Goal: Task Accomplishment & Management: Use online tool/utility

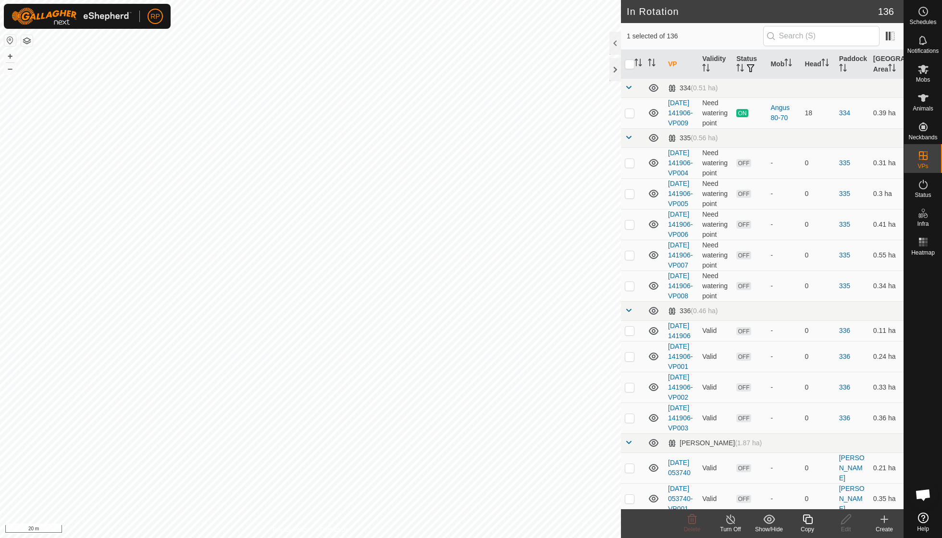
click at [806, 521] on icon at bounding box center [807, 520] width 10 height 10
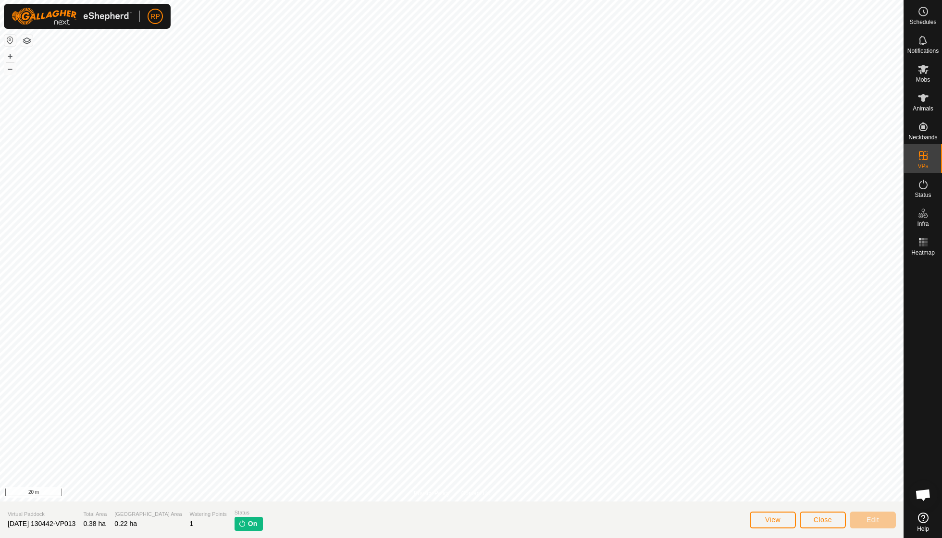
click at [820, 521] on span "Close" at bounding box center [822, 520] width 18 height 8
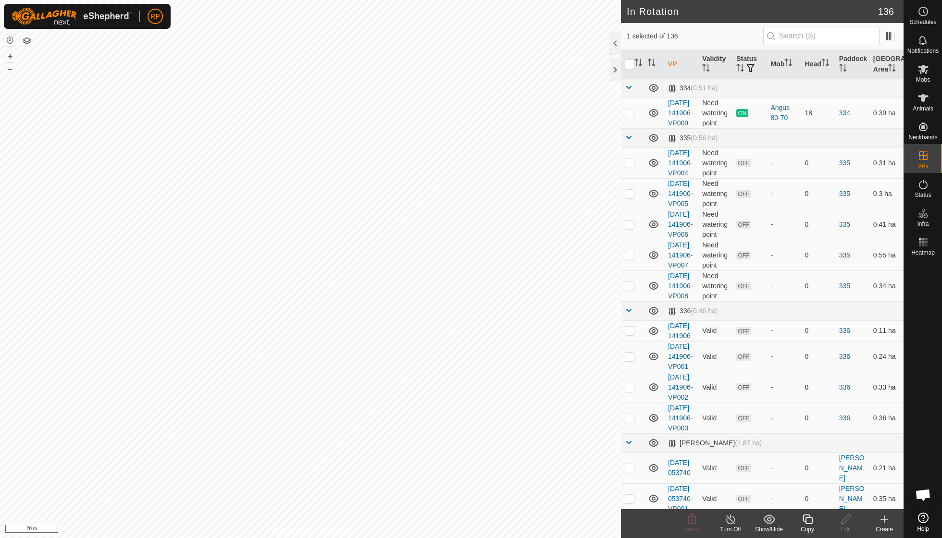
checkbox input "true"
click at [802, 519] on icon at bounding box center [807, 520] width 12 height 12
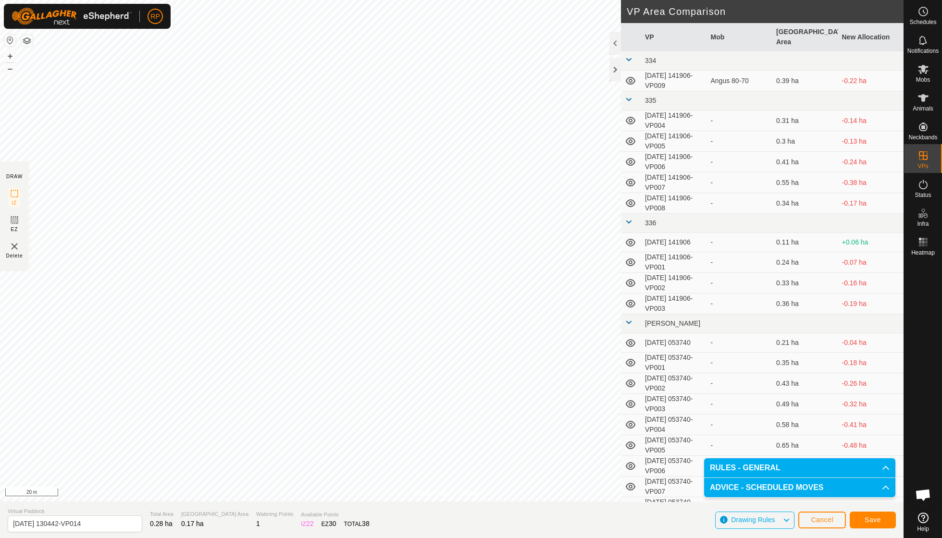
click at [869, 521] on span "Save" at bounding box center [872, 520] width 16 height 8
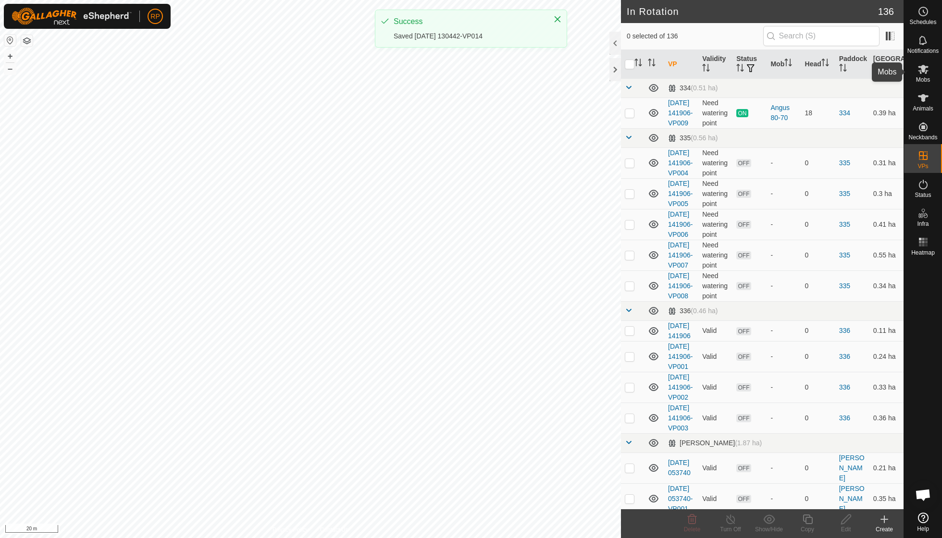
click at [923, 77] on span "Mobs" at bounding box center [923, 80] width 14 height 6
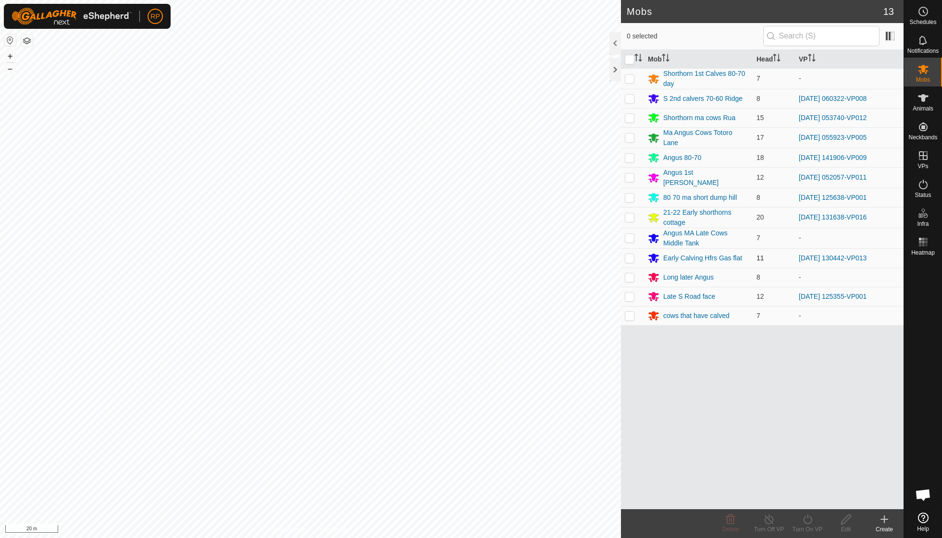
click at [628, 254] on p-checkbox at bounding box center [630, 258] width 10 height 8
checkbox input "true"
click at [804, 523] on icon at bounding box center [807, 520] width 12 height 12
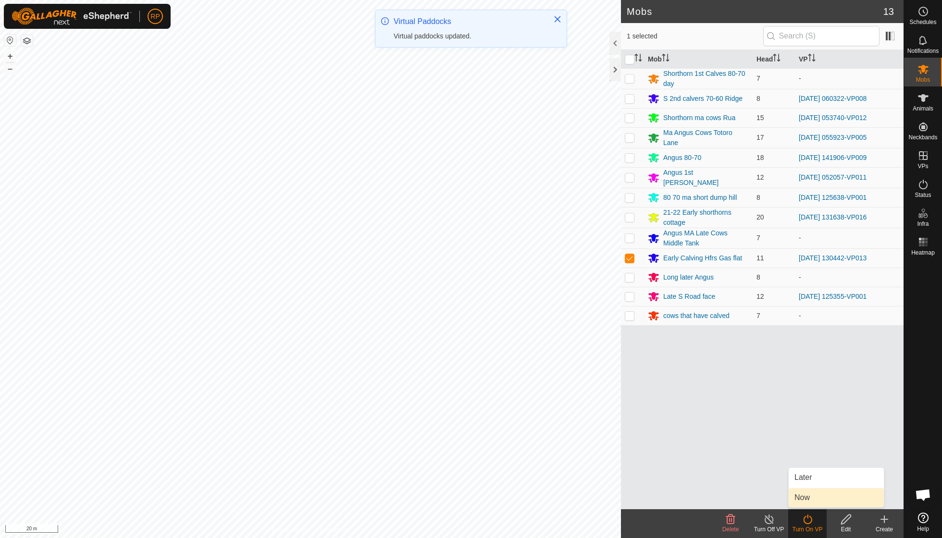
click at [802, 500] on link "Now" at bounding box center [835, 497] width 95 height 19
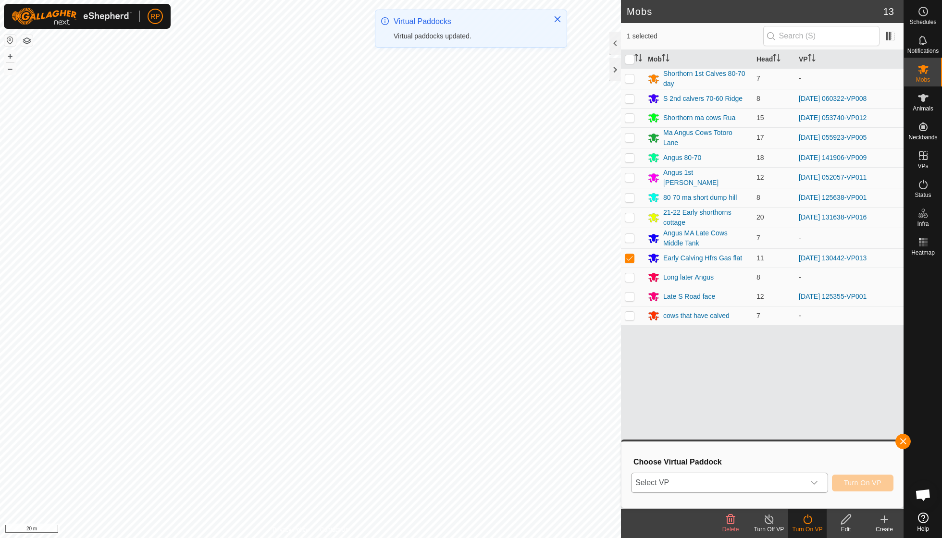
click at [813, 479] on div "dropdown trigger" at bounding box center [813, 482] width 19 height 19
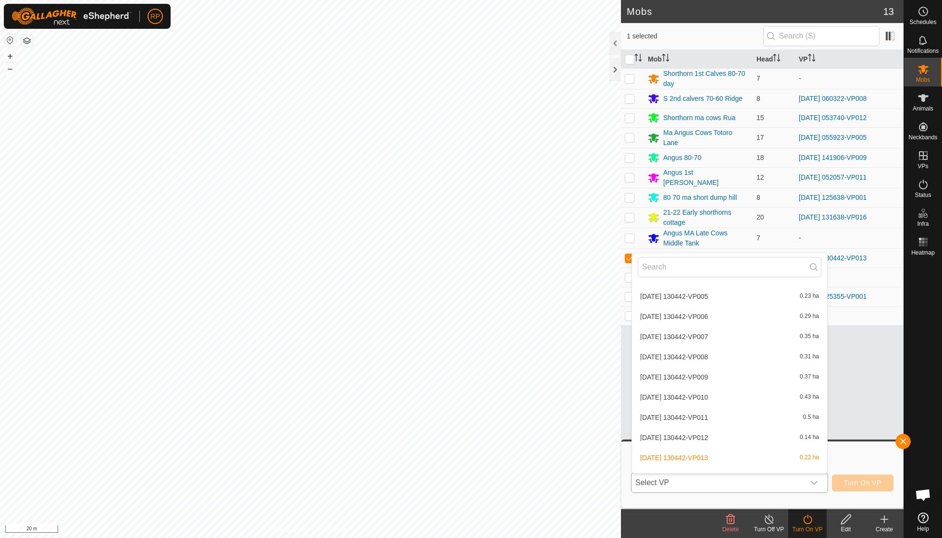
scroll to position [2451, 0]
click at [712, 467] on li "[DATE] 130442-VP014 0.17 ha" at bounding box center [729, 476] width 195 height 19
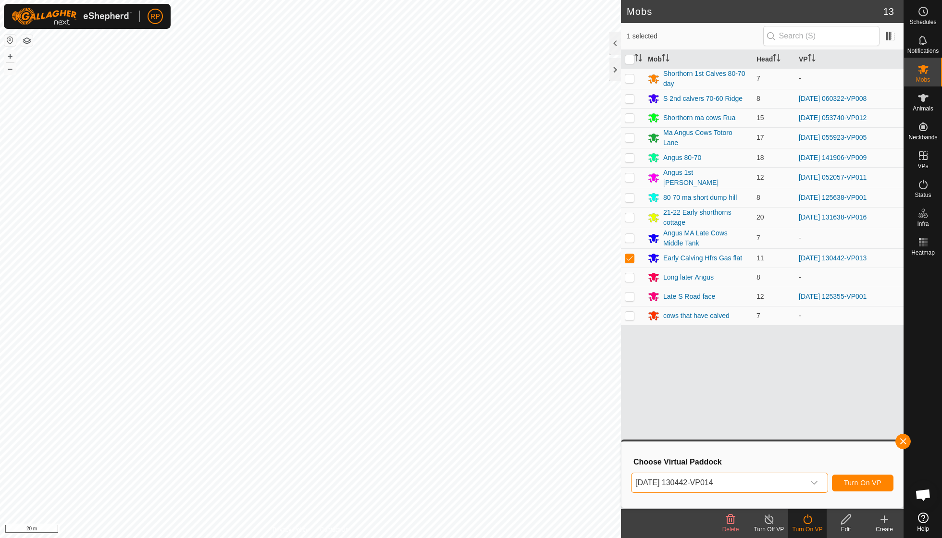
click at [854, 486] on span "Turn On VP" at bounding box center [862, 483] width 37 height 8
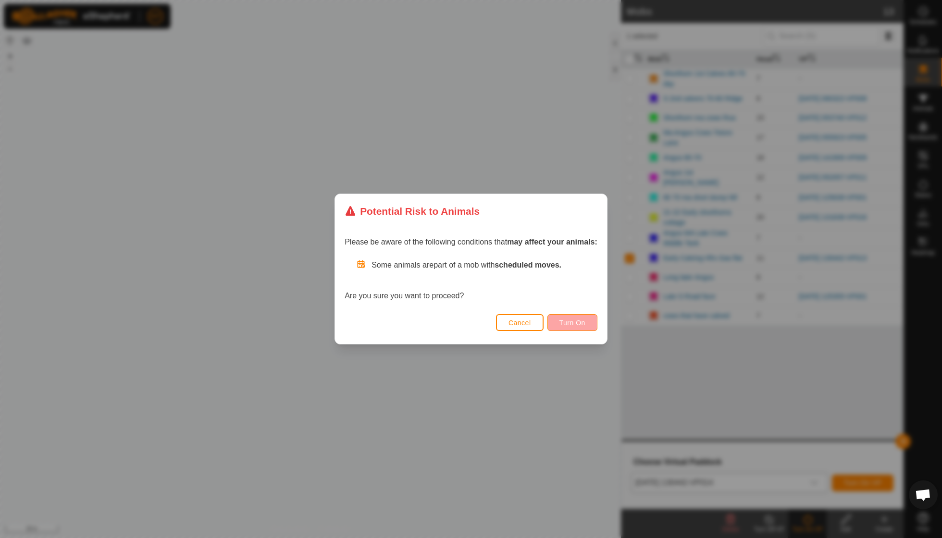
click at [577, 326] on span "Turn On" at bounding box center [572, 323] width 26 height 8
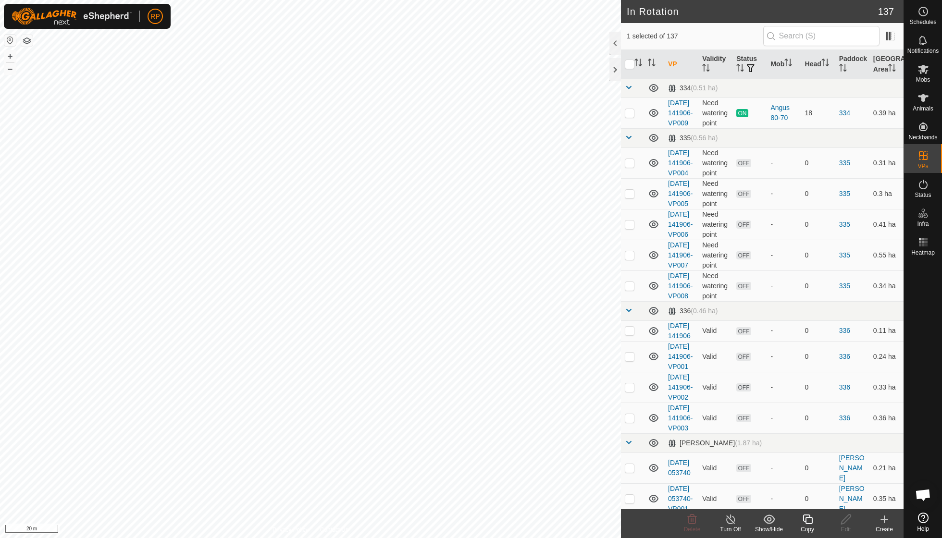
click at [812, 522] on icon at bounding box center [807, 520] width 10 height 10
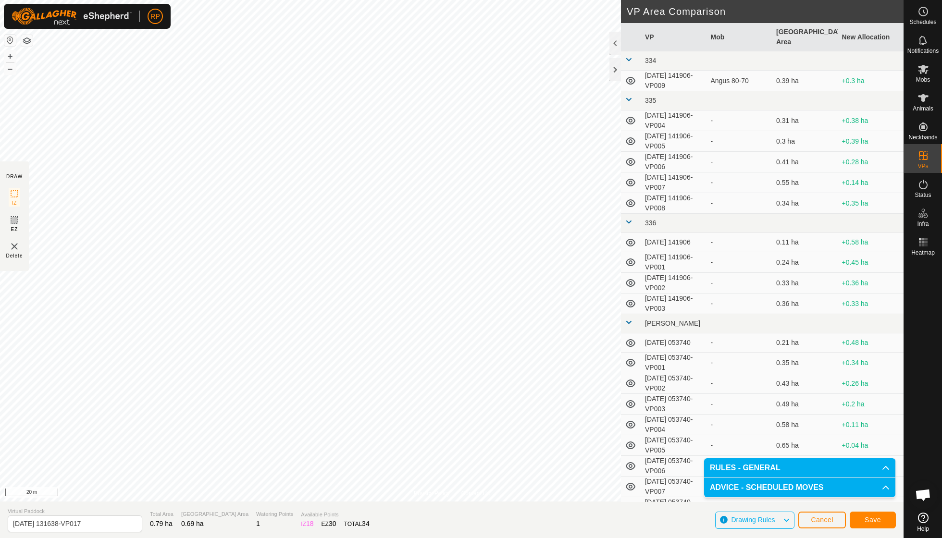
click at [868, 519] on span "Save" at bounding box center [872, 520] width 16 height 8
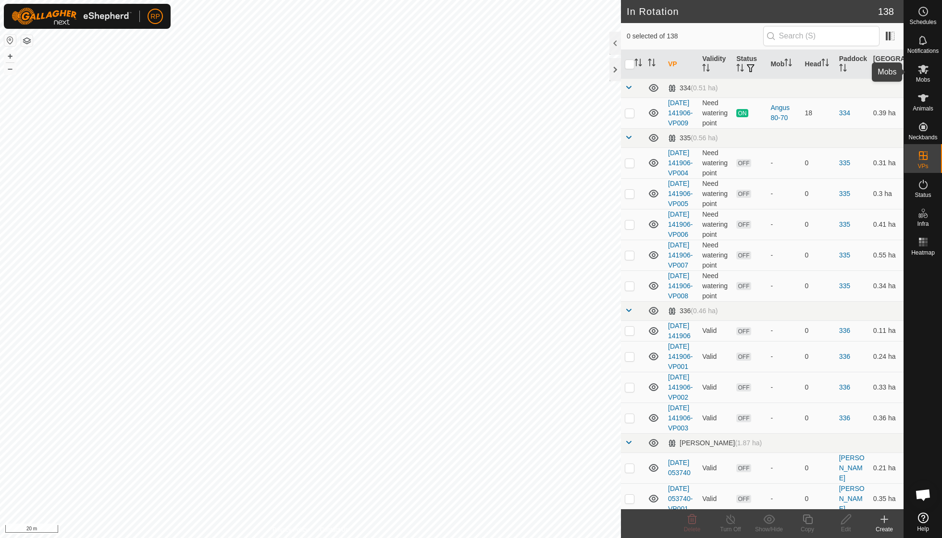
click at [923, 77] on span "Mobs" at bounding box center [923, 80] width 14 height 6
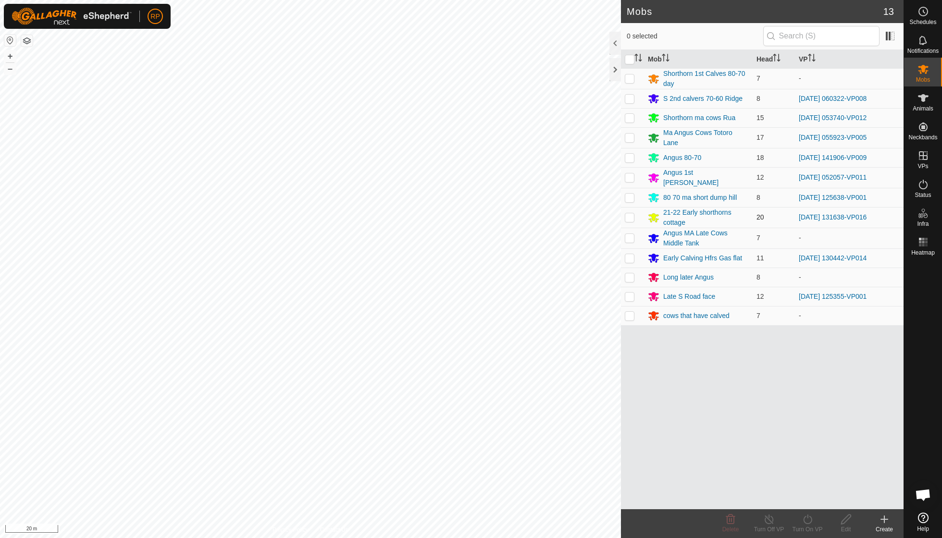
click at [632, 213] on p-checkbox at bounding box center [630, 217] width 10 height 8
checkbox input "true"
click at [805, 522] on icon at bounding box center [807, 520] width 12 height 12
click at [804, 500] on link "Now" at bounding box center [835, 497] width 95 height 19
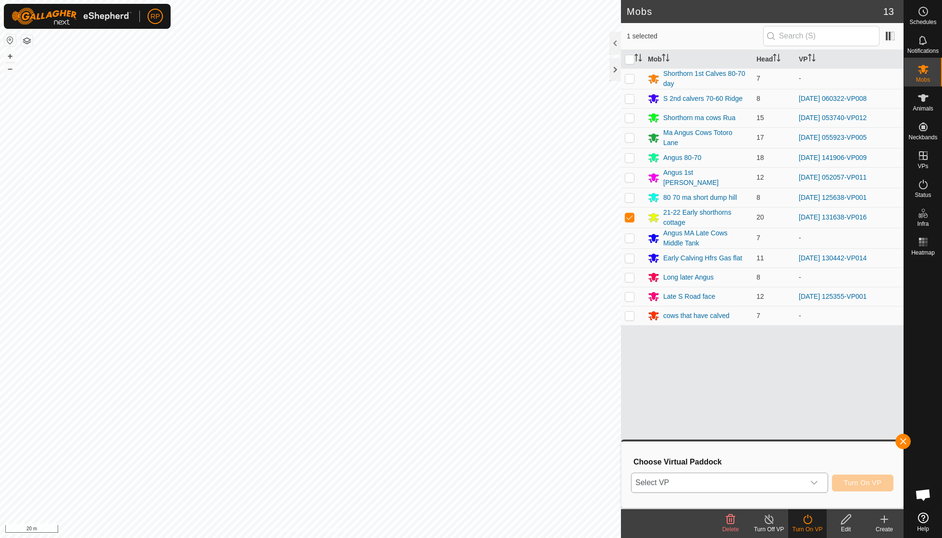
click at [810, 480] on icon "dropdown trigger" at bounding box center [814, 483] width 8 height 8
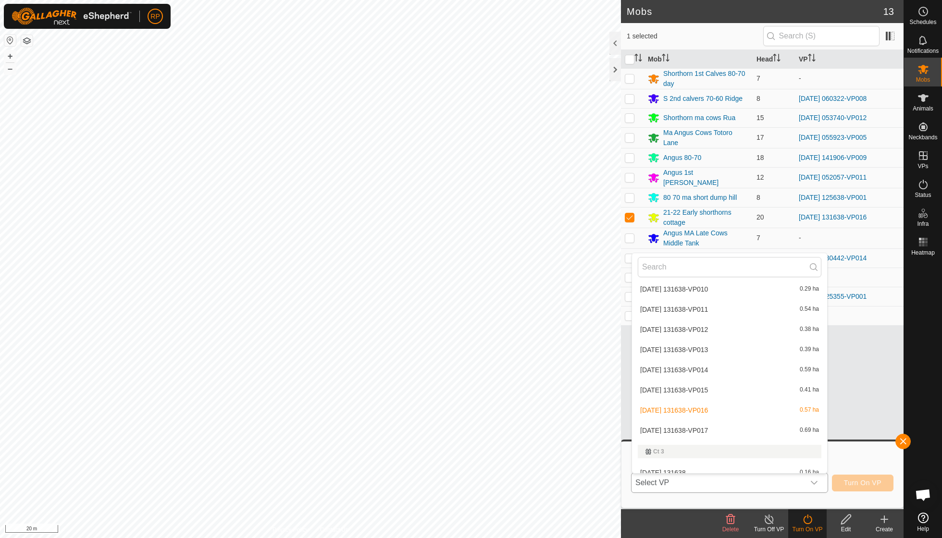
scroll to position [1087, 0]
click at [678, 420] on li "[DATE] 131638-VP017 0.69 ha" at bounding box center [729, 429] width 195 height 19
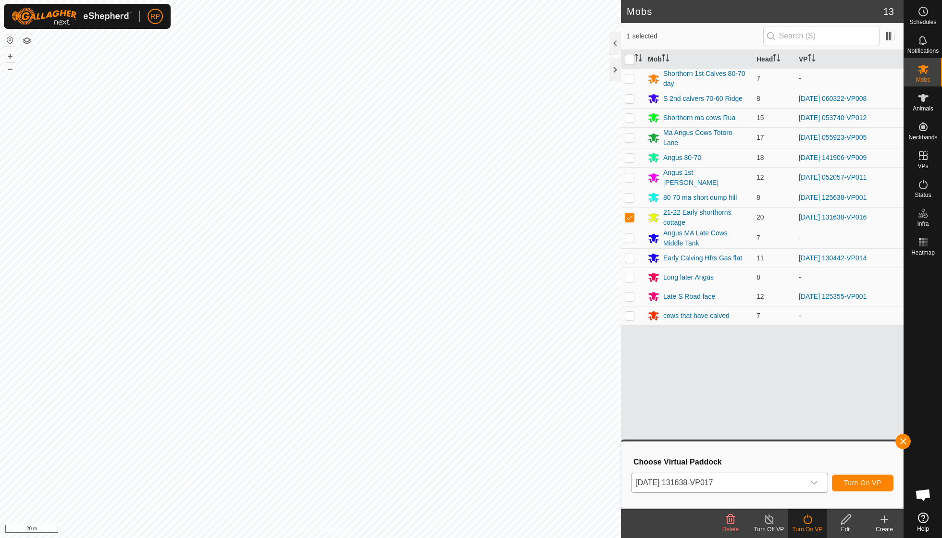
click at [863, 480] on span "Turn On VP" at bounding box center [862, 483] width 37 height 8
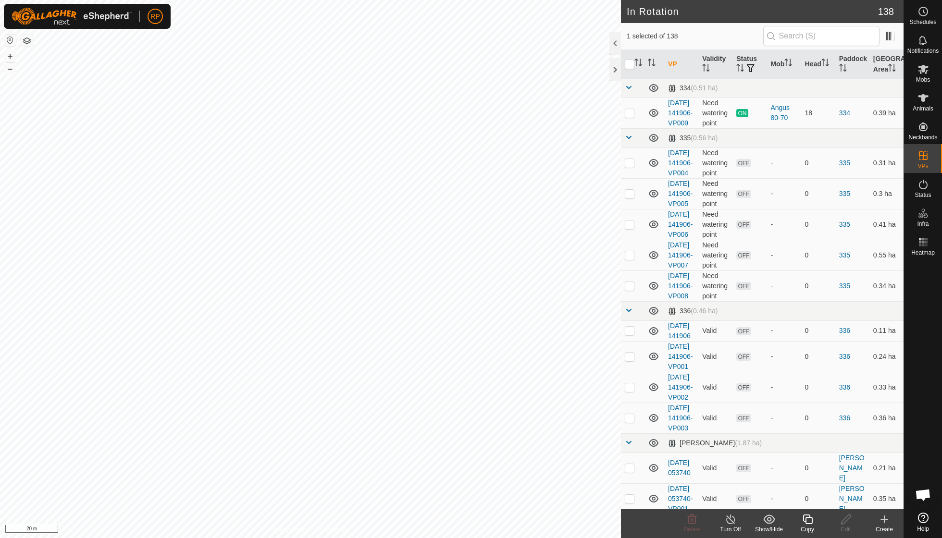
click at [809, 517] on icon at bounding box center [807, 520] width 10 height 10
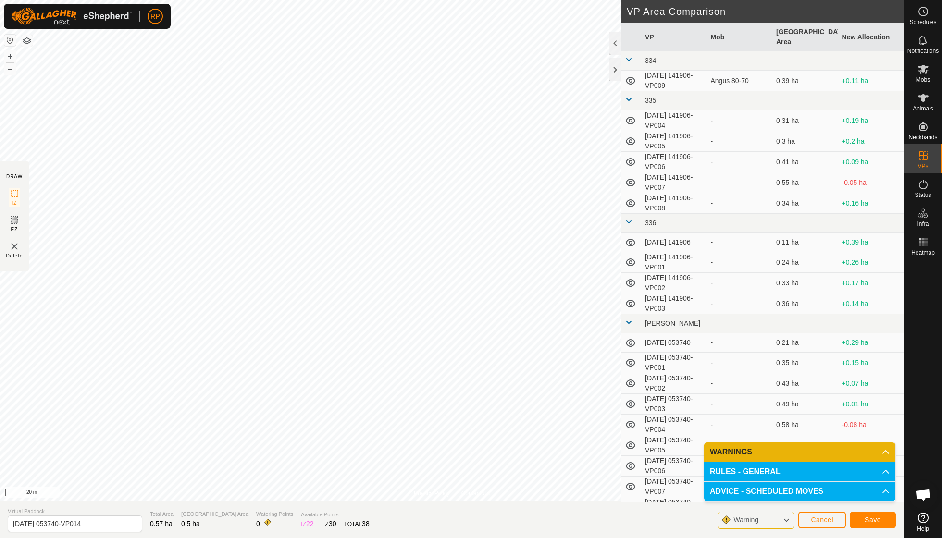
click at [862, 529] on div "Save" at bounding box center [873, 519] width 46 height 23
click at [864, 524] on button "Save" at bounding box center [873, 520] width 46 height 17
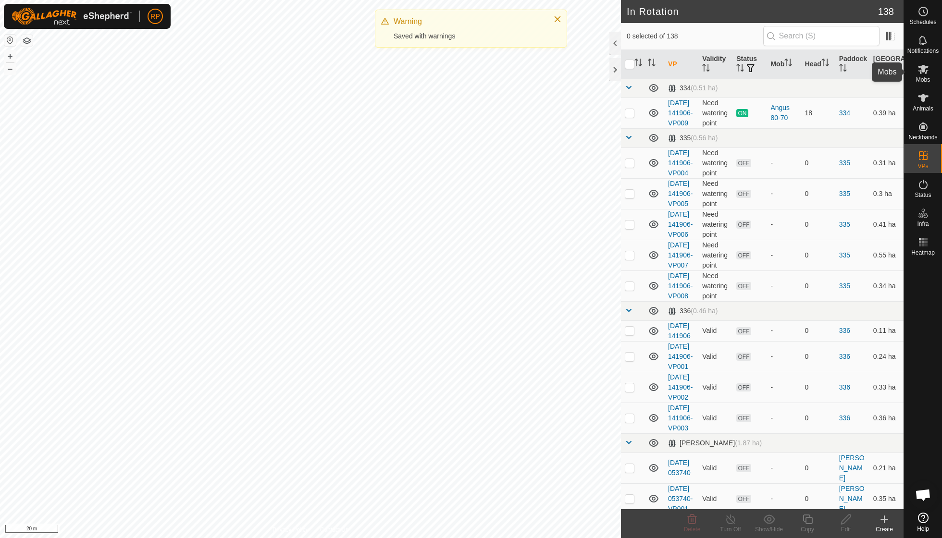
click at [923, 75] on es-mob-svg-icon at bounding box center [922, 69] width 17 height 15
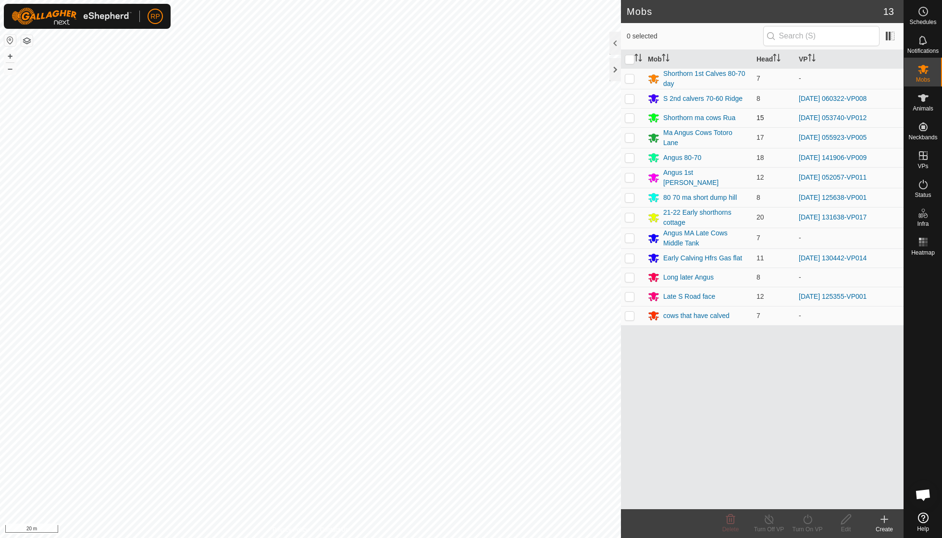
click at [631, 118] on p-checkbox at bounding box center [630, 118] width 10 height 8
checkbox input "true"
click at [801, 516] on icon at bounding box center [807, 520] width 12 height 12
click at [803, 495] on link "Now" at bounding box center [835, 497] width 95 height 19
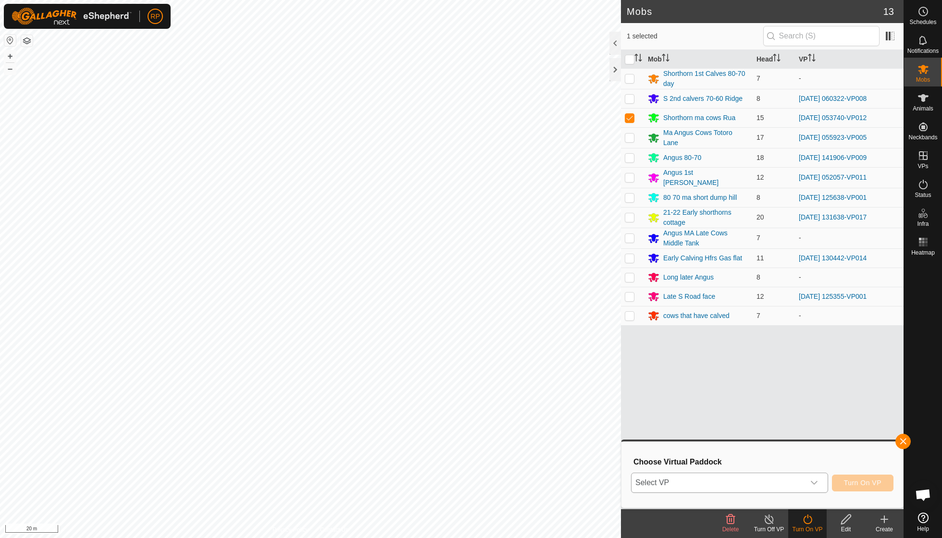
click at [811, 477] on div "dropdown trigger" at bounding box center [813, 482] width 19 height 19
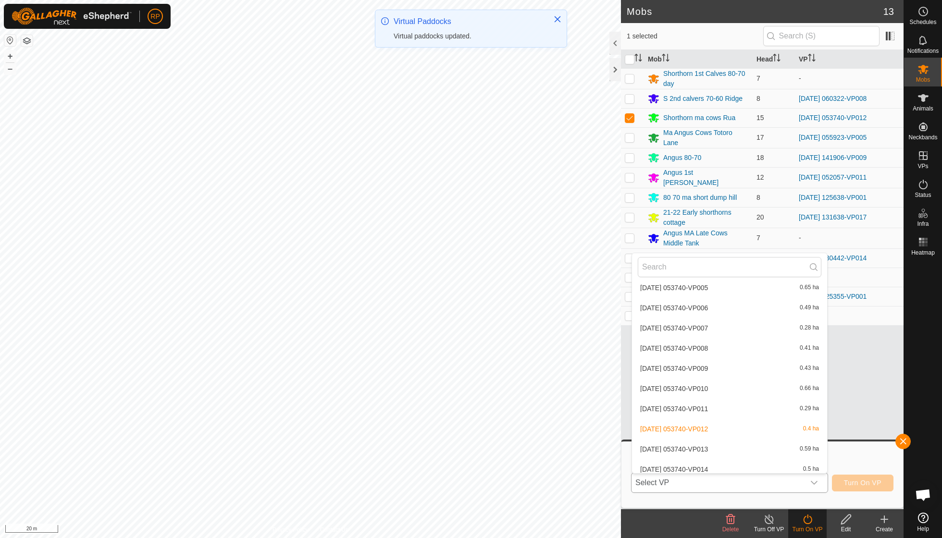
scroll to position [410, 0]
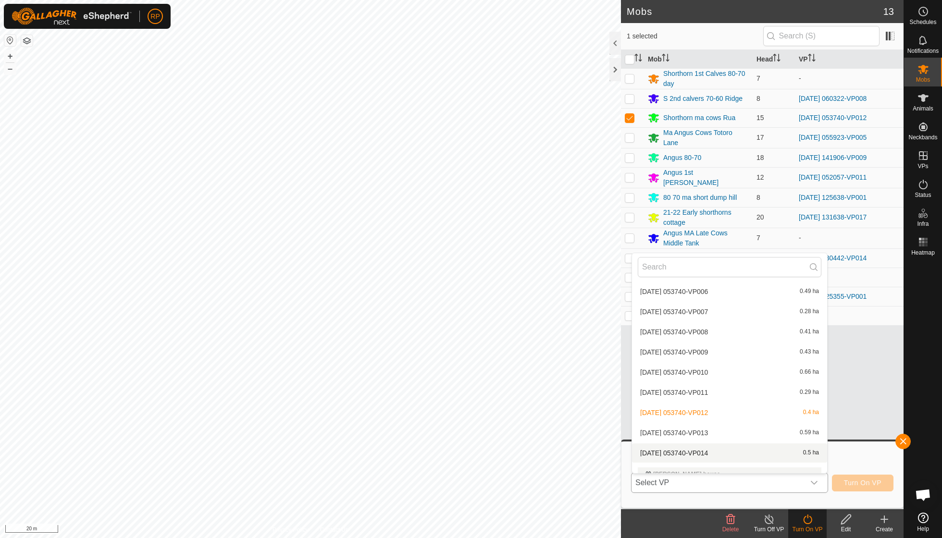
click at [721, 445] on li "[DATE] 053740-VP014 0.5 ha" at bounding box center [729, 452] width 195 height 19
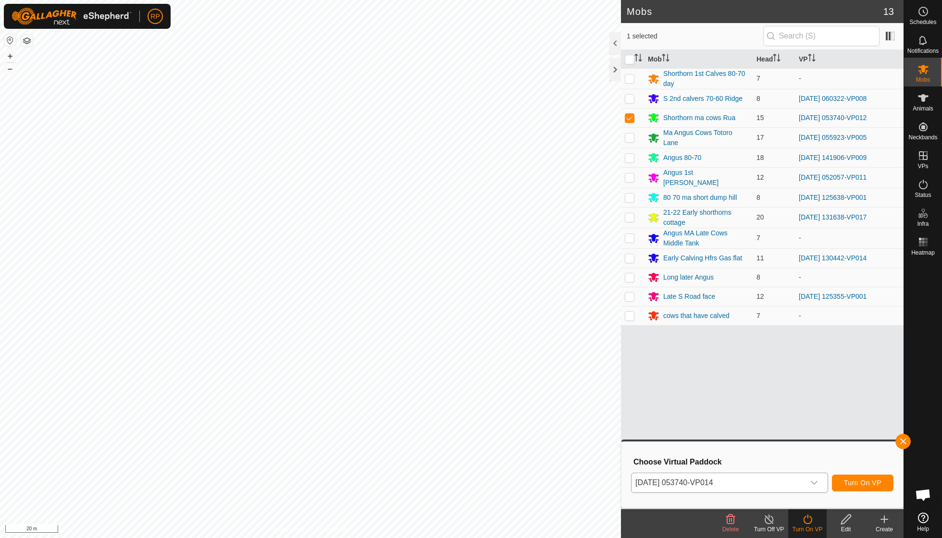
click at [869, 485] on span "Turn On VP" at bounding box center [862, 483] width 37 height 8
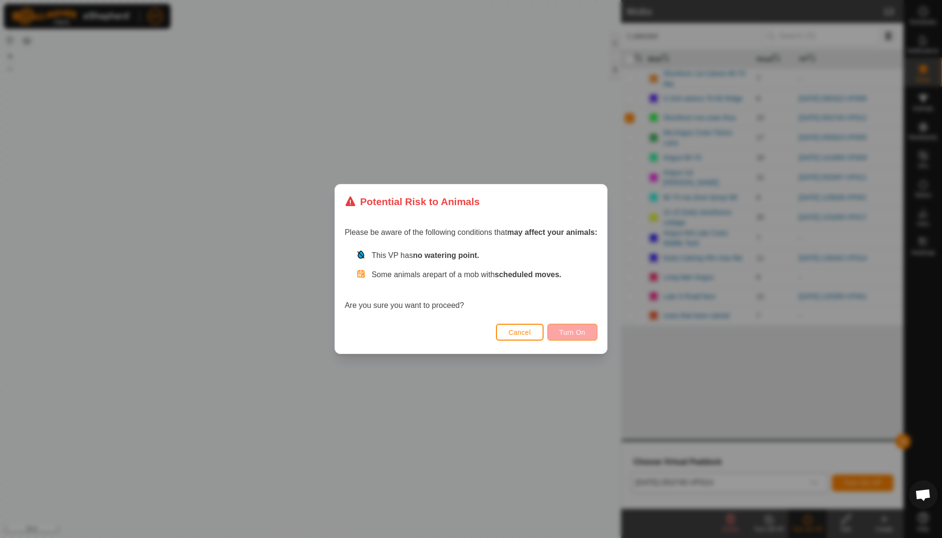
click at [575, 334] on span "Turn On" at bounding box center [572, 333] width 26 height 8
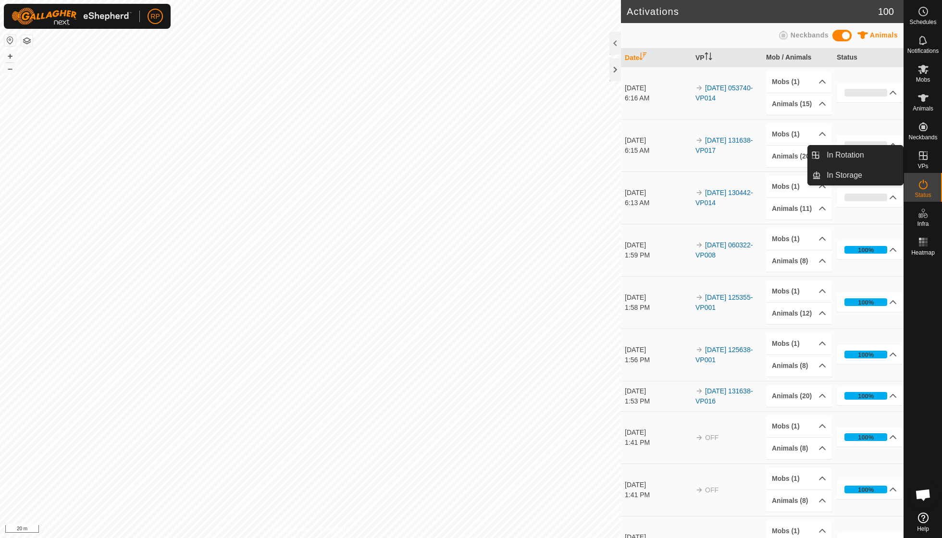
click at [920, 160] on icon at bounding box center [923, 156] width 12 height 12
click at [923, 163] on span "VPs" at bounding box center [922, 166] width 11 height 6
click at [860, 157] on link "In Rotation" at bounding box center [862, 155] width 82 height 19
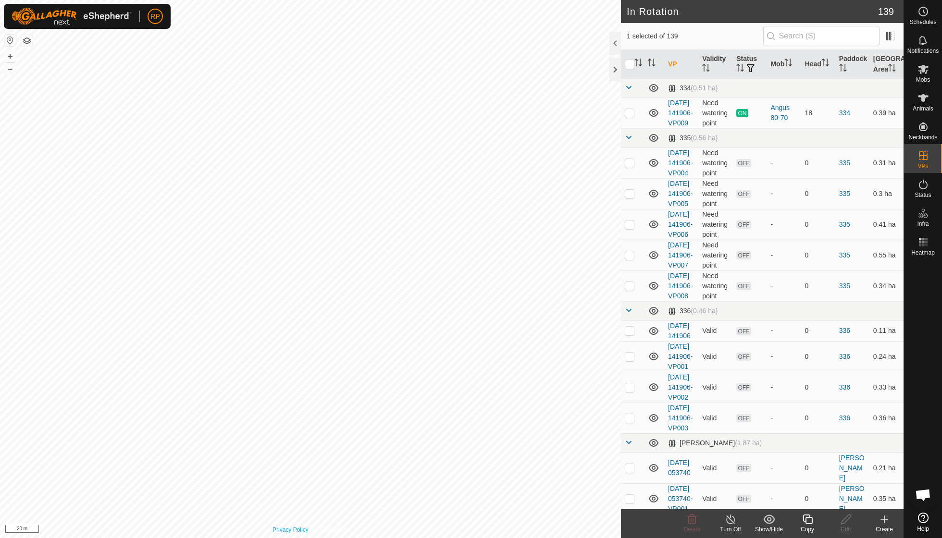
checkbox input "false"
checkbox input "true"
click at [807, 518] on icon at bounding box center [807, 520] width 12 height 12
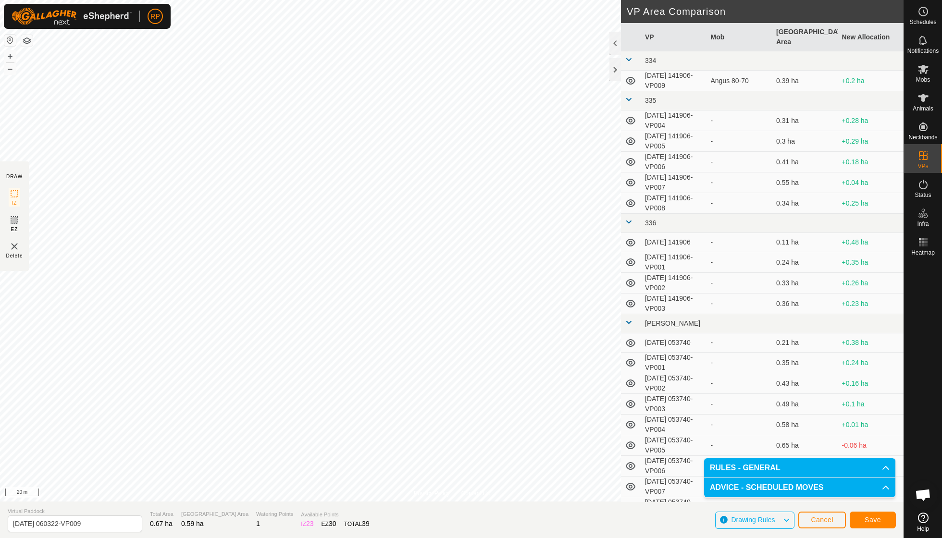
click at [873, 516] on span "Save" at bounding box center [872, 520] width 16 height 8
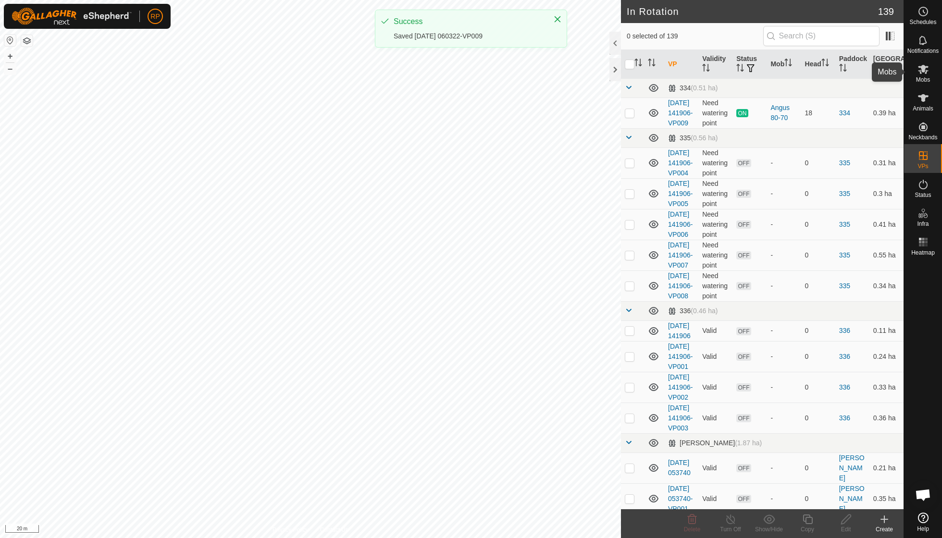
click at [921, 74] on icon at bounding box center [923, 69] width 12 height 12
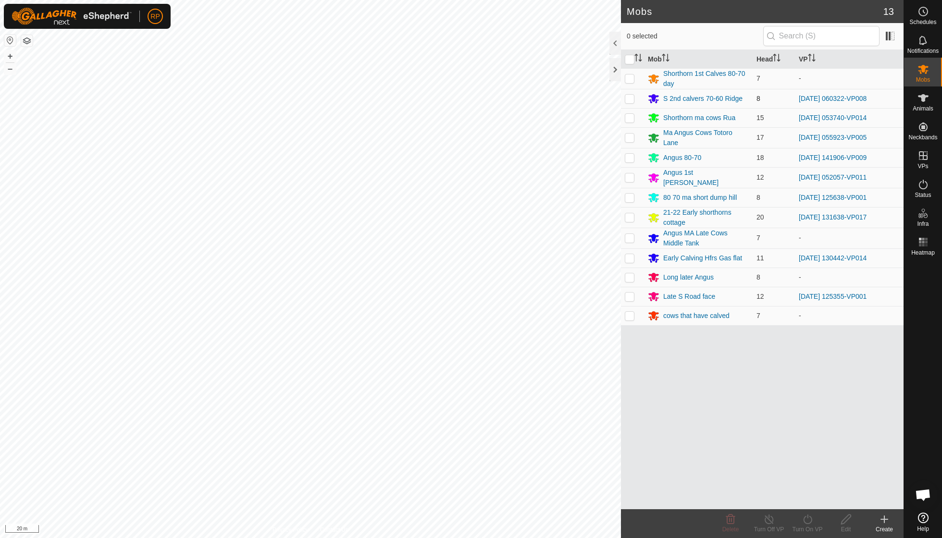
click at [631, 97] on p-checkbox at bounding box center [630, 99] width 10 height 8
checkbox input "true"
click at [806, 518] on icon at bounding box center [807, 520] width 12 height 12
click at [807, 495] on link "Now" at bounding box center [835, 497] width 95 height 19
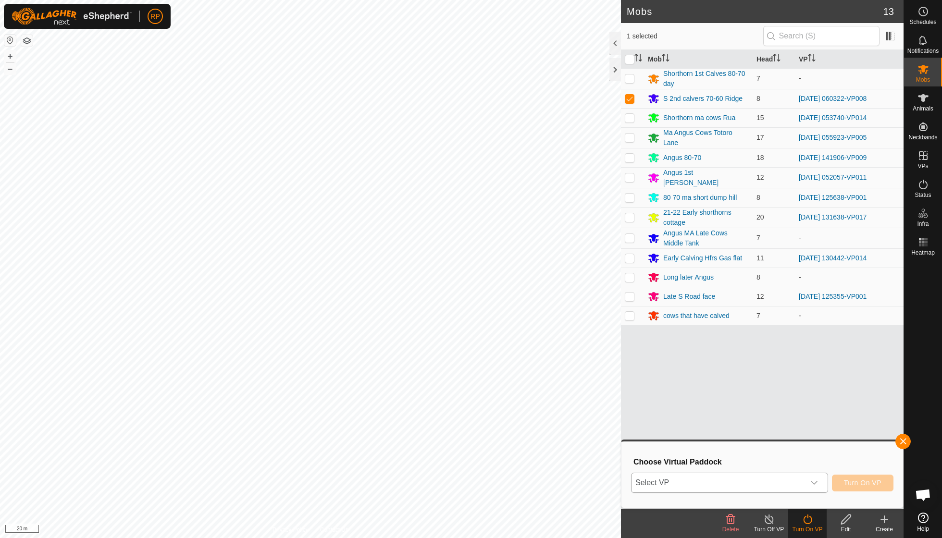
click at [814, 481] on icon "dropdown trigger" at bounding box center [814, 483] width 8 height 8
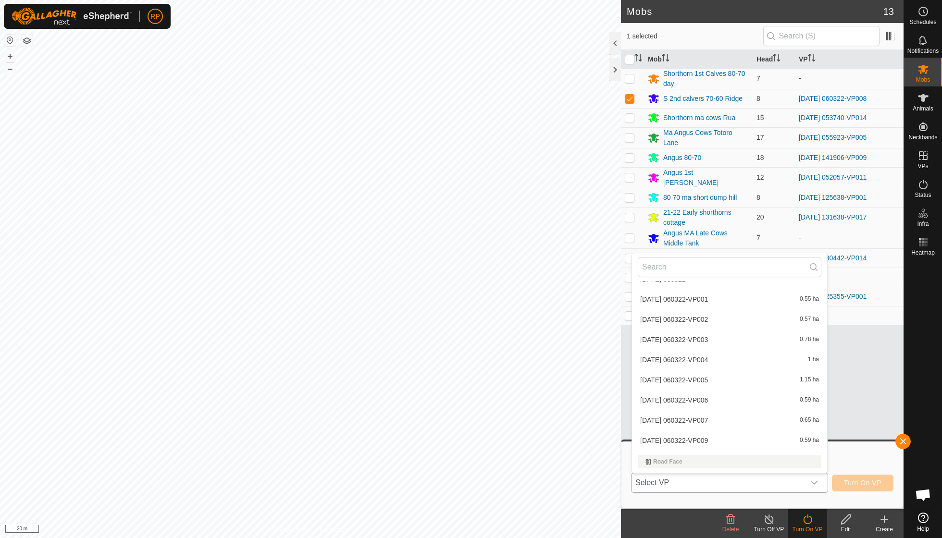
scroll to position [2744, 0]
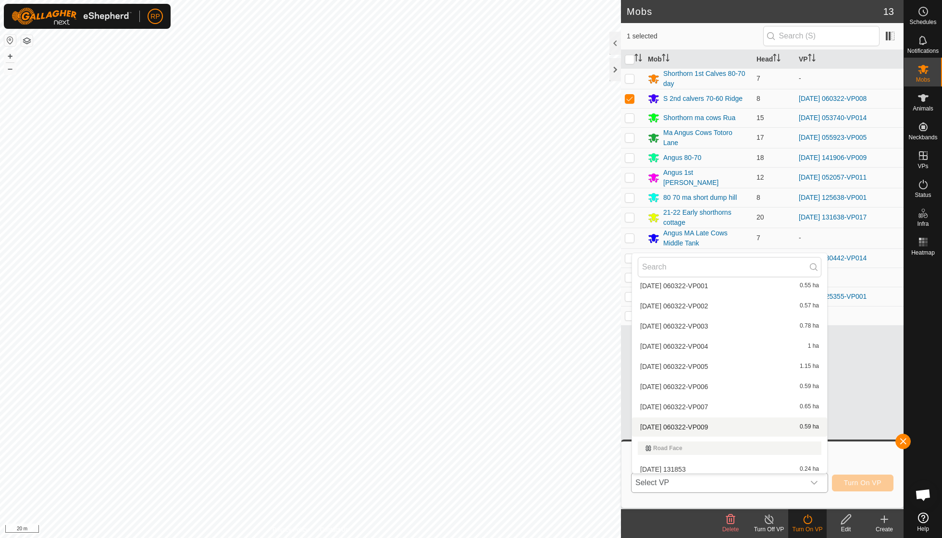
click at [716, 418] on li "[DATE] 060322-VP009 0.59 ha" at bounding box center [729, 427] width 195 height 19
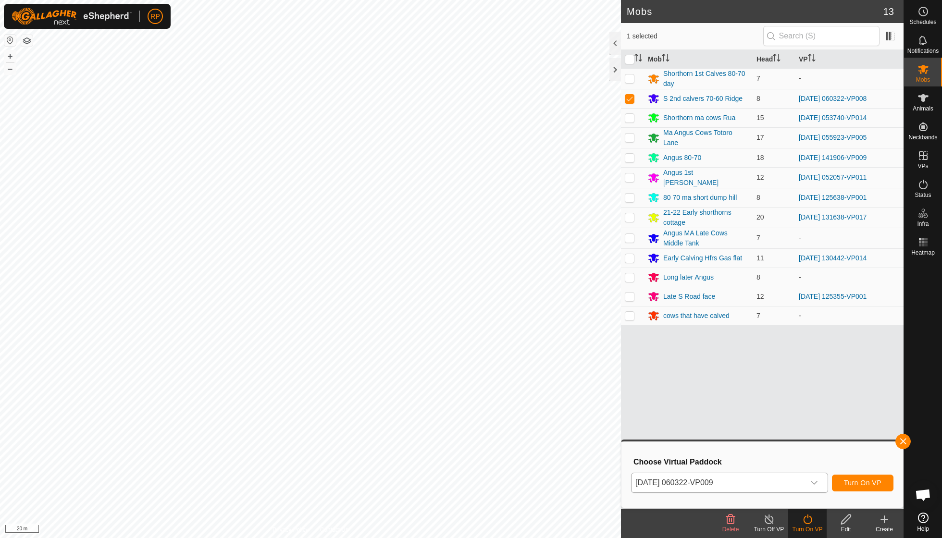
click at [852, 481] on span "Turn On VP" at bounding box center [862, 483] width 37 height 8
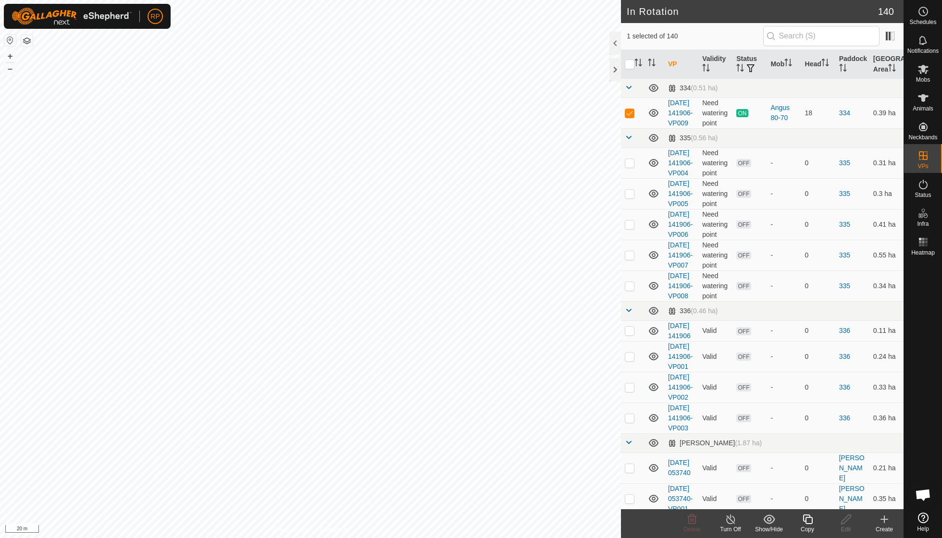
click at [811, 521] on icon at bounding box center [807, 520] width 12 height 12
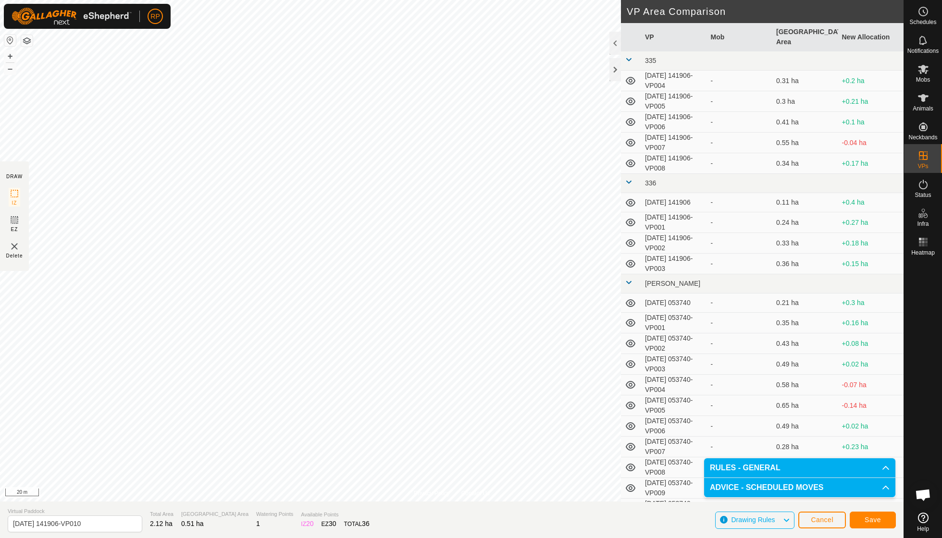
click at [868, 523] on span "Save" at bounding box center [872, 520] width 16 height 8
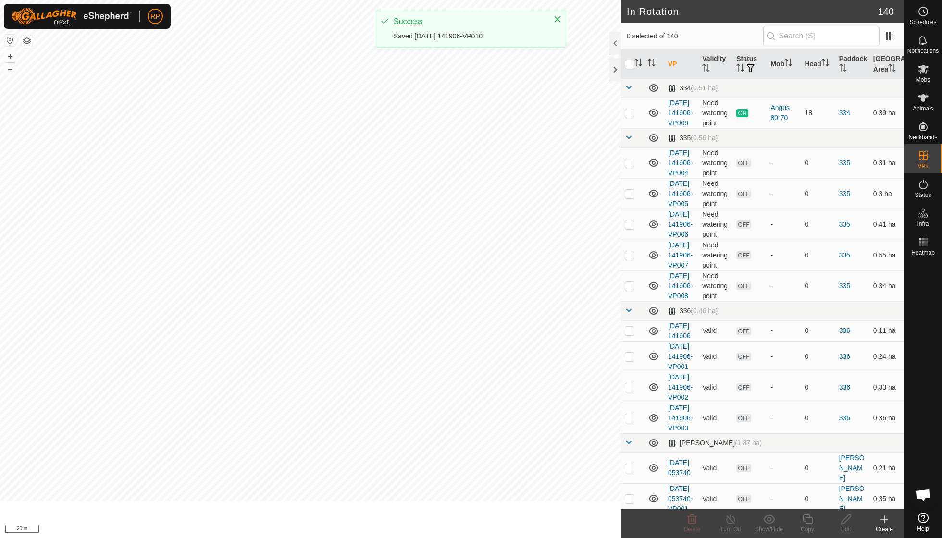
click at [920, 77] on span "Mobs" at bounding box center [923, 80] width 14 height 6
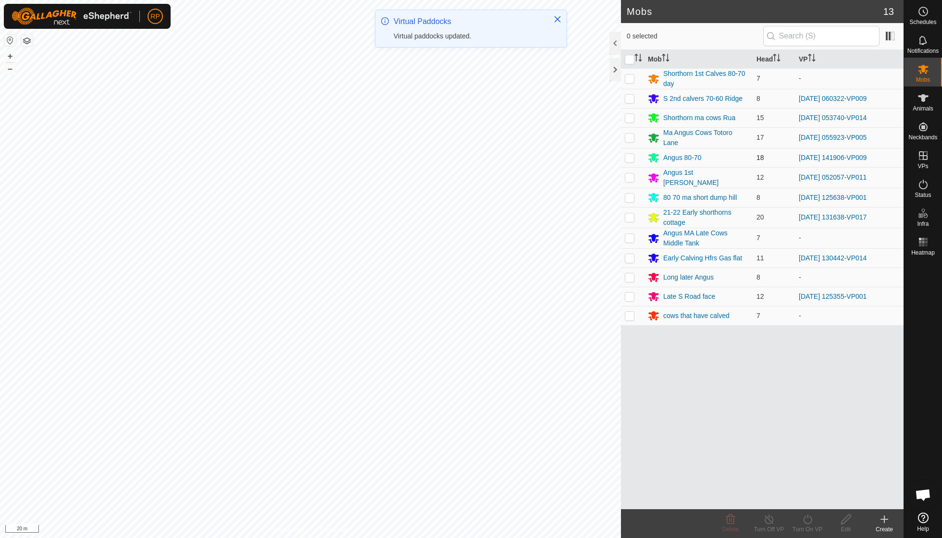
click at [626, 156] on p-checkbox at bounding box center [630, 158] width 10 height 8
checkbox input "true"
click at [802, 517] on icon at bounding box center [807, 520] width 12 height 12
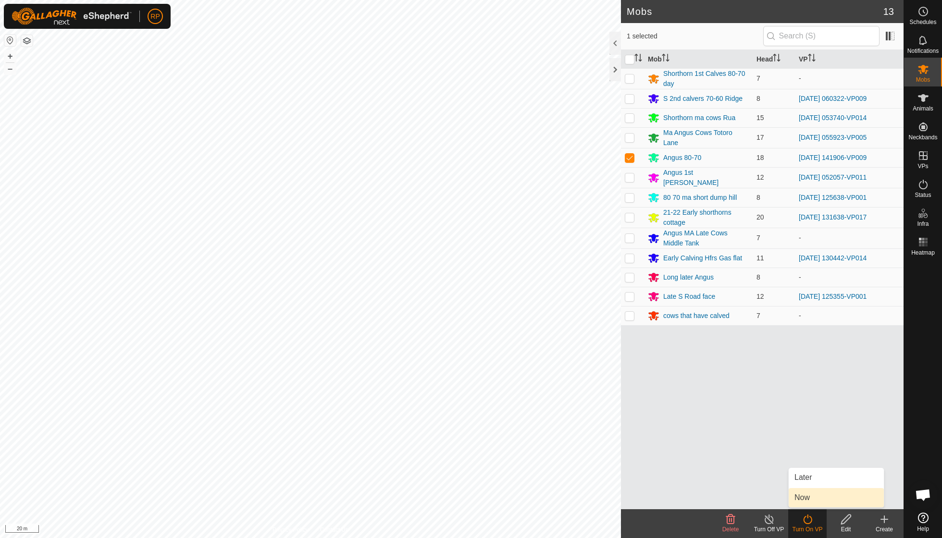
click at [810, 495] on link "Now" at bounding box center [835, 497] width 95 height 19
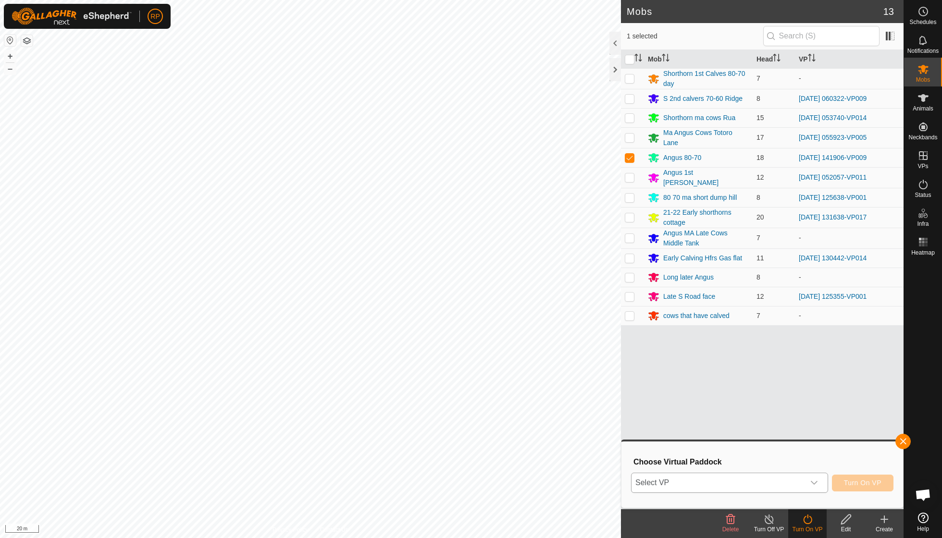
click at [813, 481] on icon "dropdown trigger" at bounding box center [814, 483] width 8 height 8
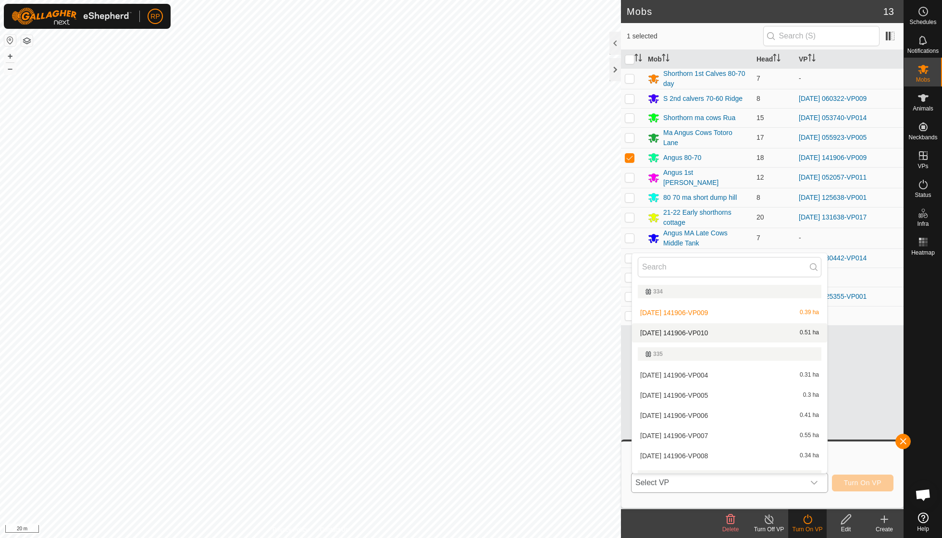
click at [720, 333] on li "[DATE] 141906-VP010 0.51 ha" at bounding box center [729, 332] width 195 height 19
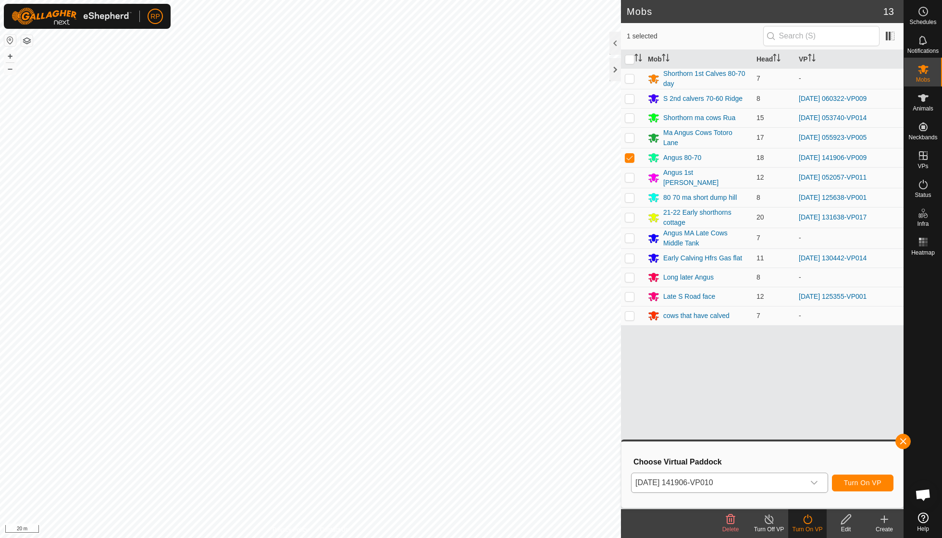
click at [871, 481] on span "Turn On VP" at bounding box center [862, 483] width 37 height 8
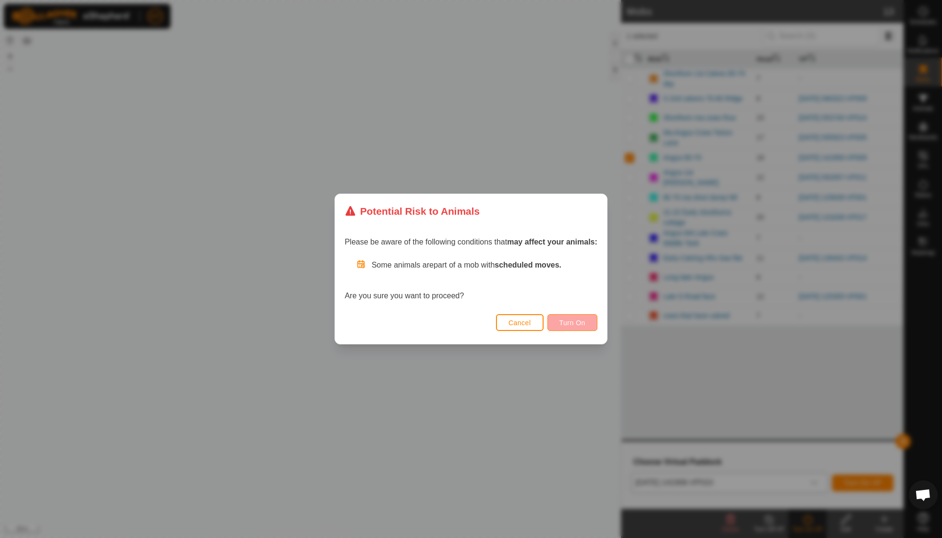
click at [570, 325] on span "Turn On" at bounding box center [572, 323] width 26 height 8
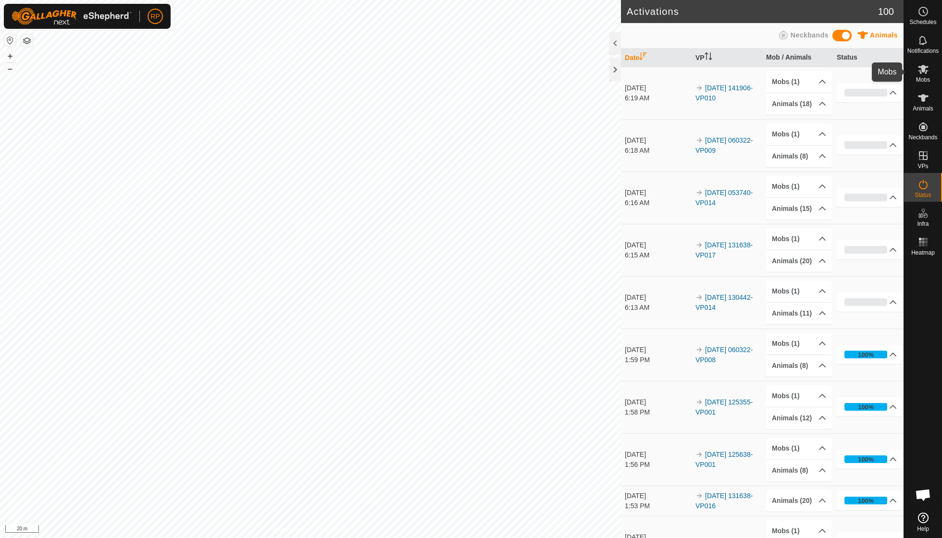
click at [921, 75] on es-mob-svg-icon at bounding box center [922, 69] width 17 height 15
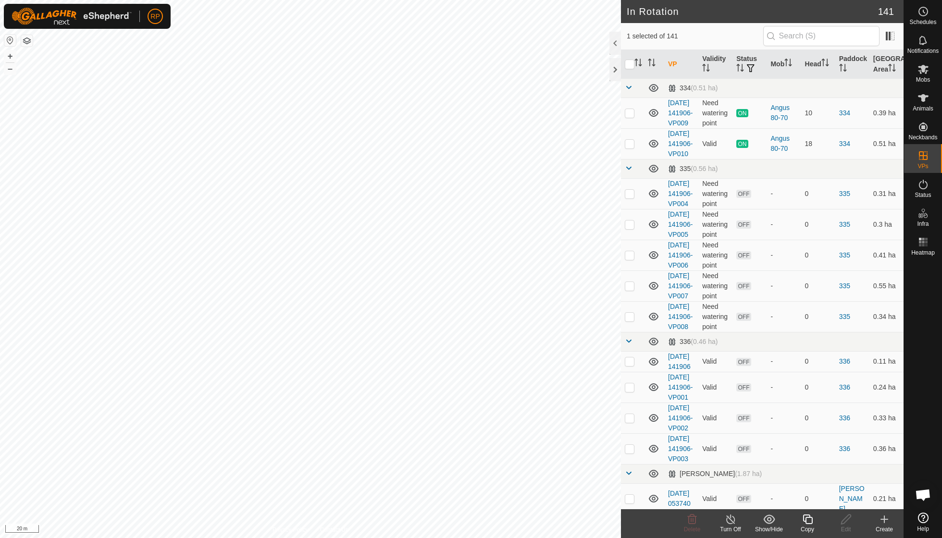
click at [810, 523] on icon at bounding box center [807, 520] width 12 height 12
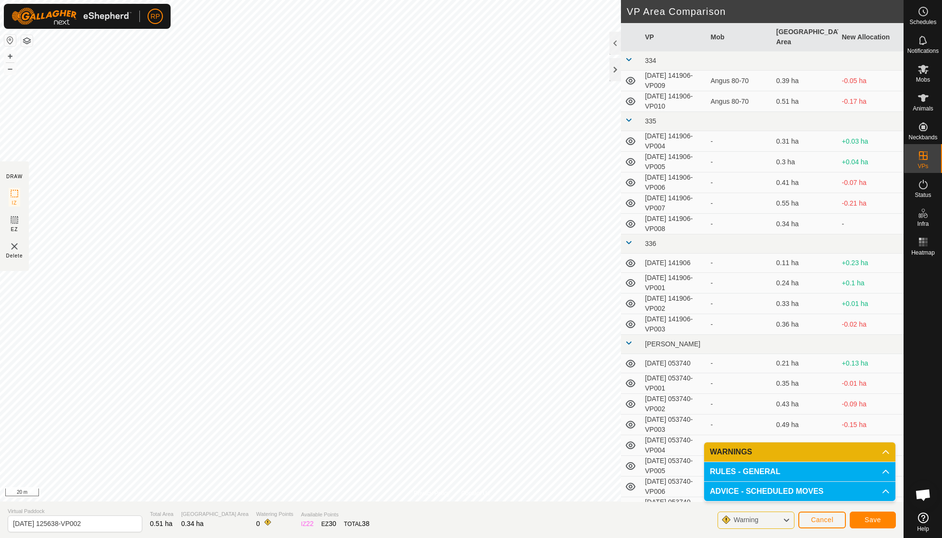
click at [864, 521] on span "Save" at bounding box center [872, 520] width 16 height 8
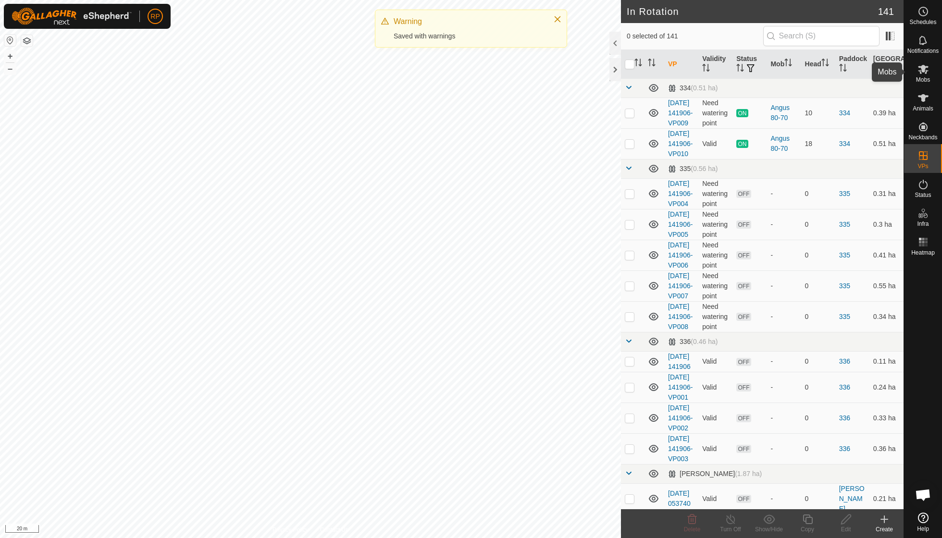
click at [920, 73] on icon at bounding box center [923, 69] width 11 height 9
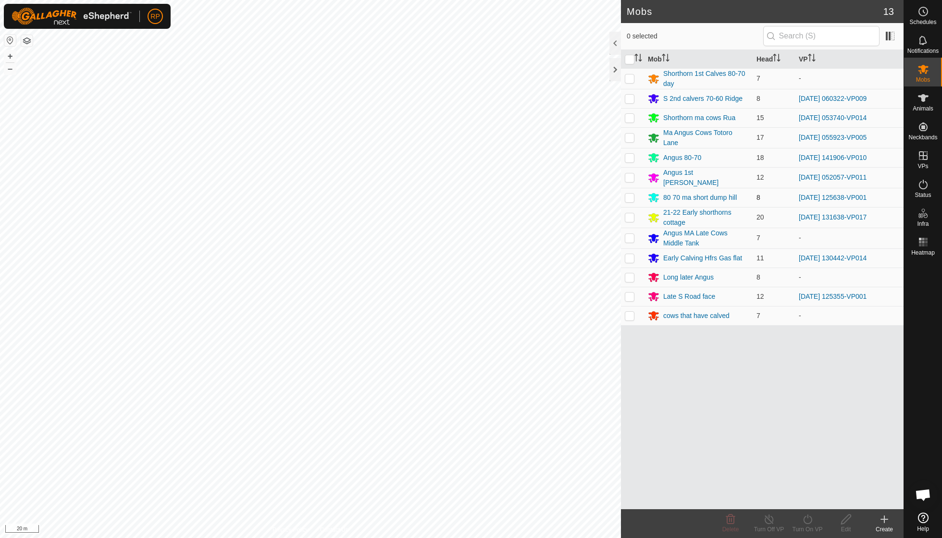
click at [629, 194] on p-checkbox at bounding box center [630, 198] width 10 height 8
checkbox input "true"
click at [808, 516] on icon at bounding box center [807, 520] width 9 height 10
click at [810, 499] on link "Now" at bounding box center [835, 497] width 95 height 19
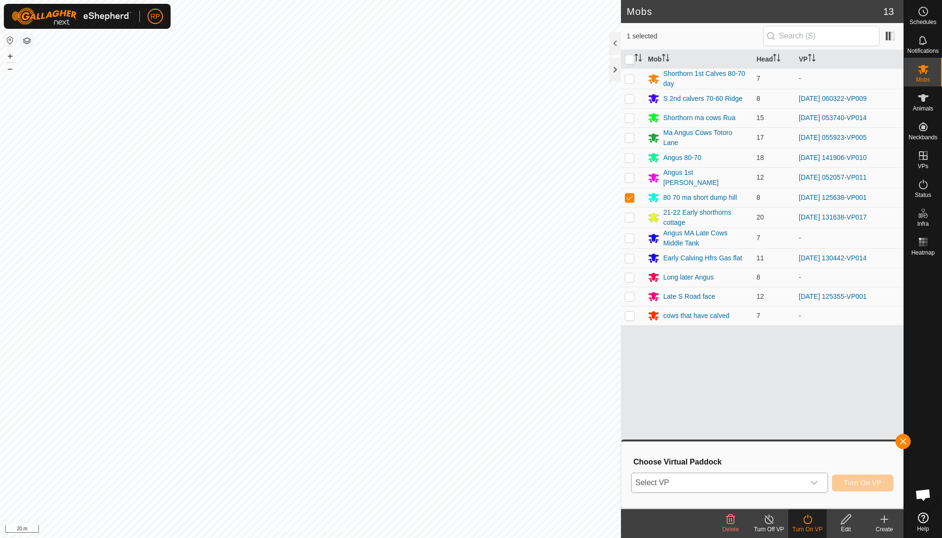
click at [812, 481] on icon "dropdown trigger" at bounding box center [814, 483] width 8 height 8
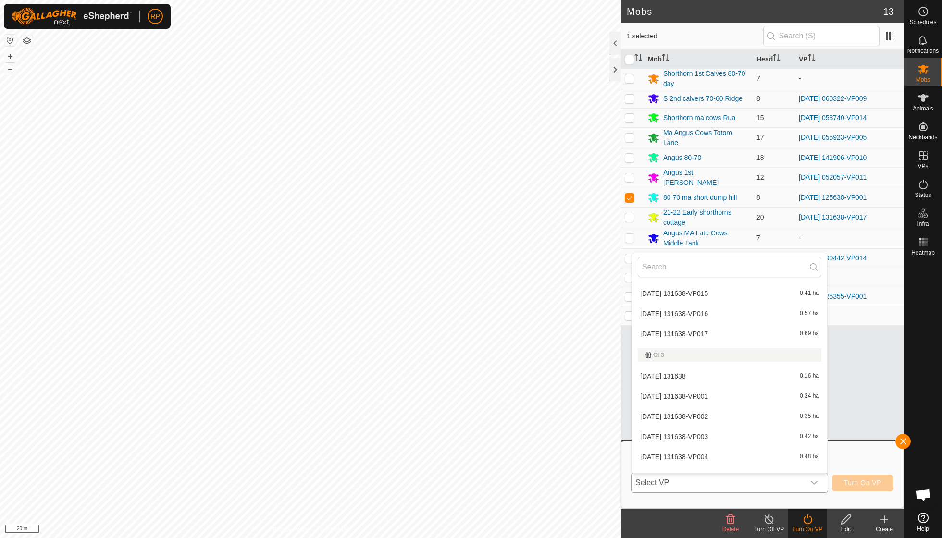
scroll to position [1400, 0]
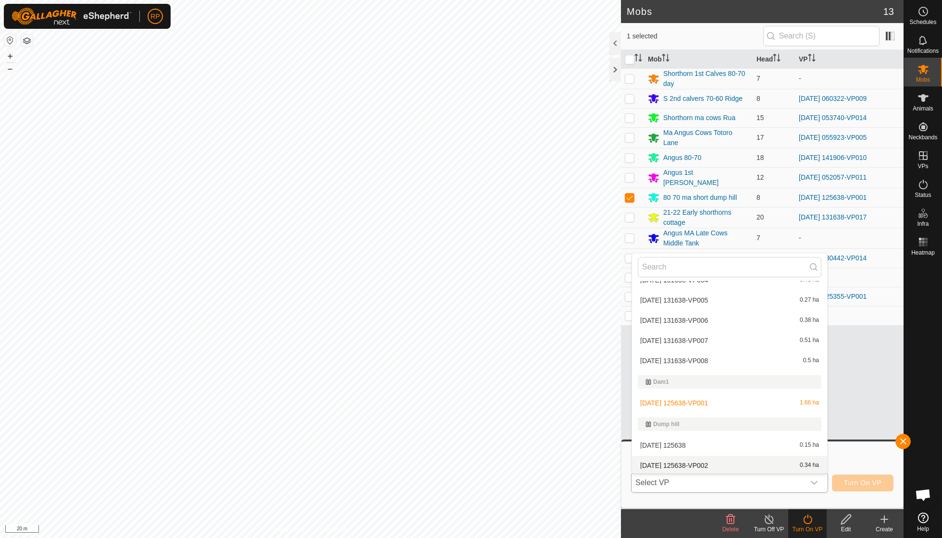
click at [710, 456] on li "[DATE] 125638-VP002 0.34 ha" at bounding box center [729, 465] width 195 height 19
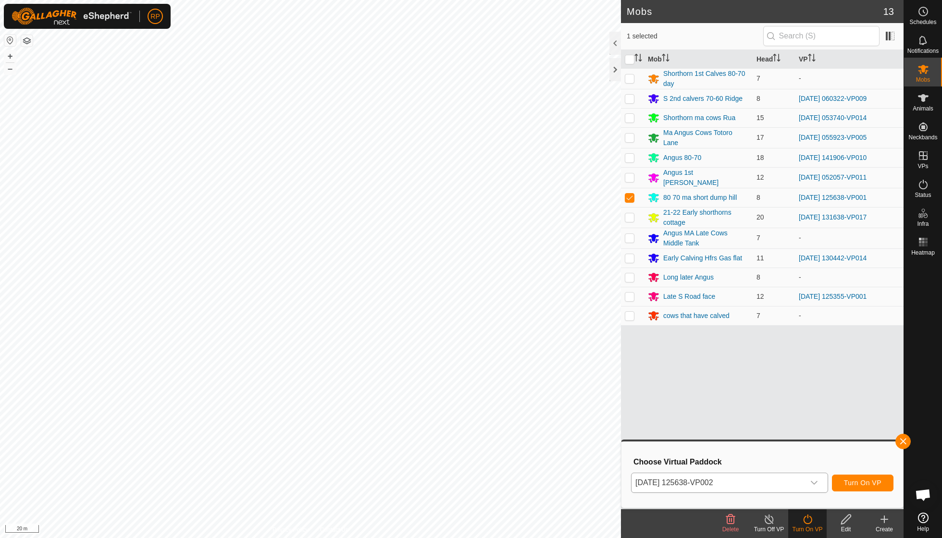
click at [850, 483] on span "Turn On VP" at bounding box center [862, 483] width 37 height 8
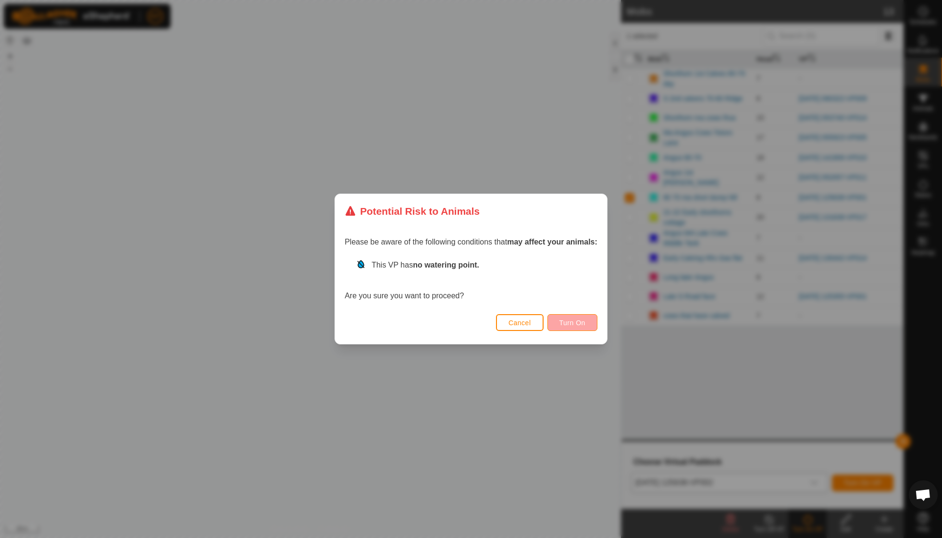
click at [571, 328] on button "Turn On" at bounding box center [572, 322] width 50 height 17
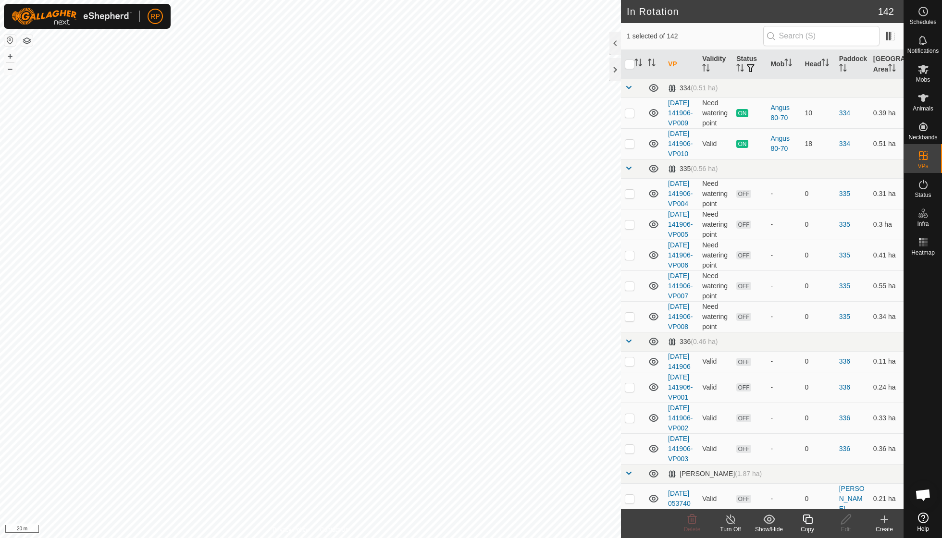
click at [812, 522] on icon at bounding box center [807, 520] width 10 height 10
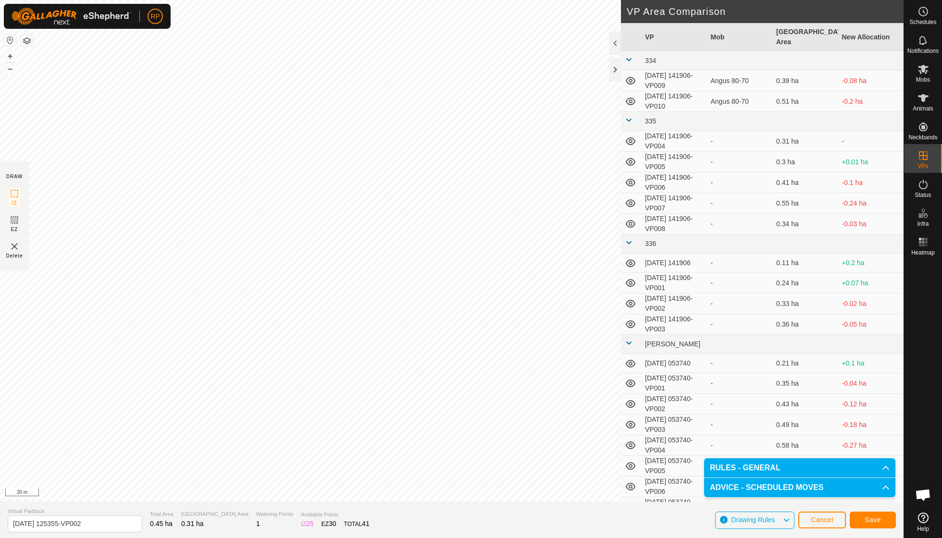
click at [871, 523] on span "Save" at bounding box center [872, 520] width 16 height 8
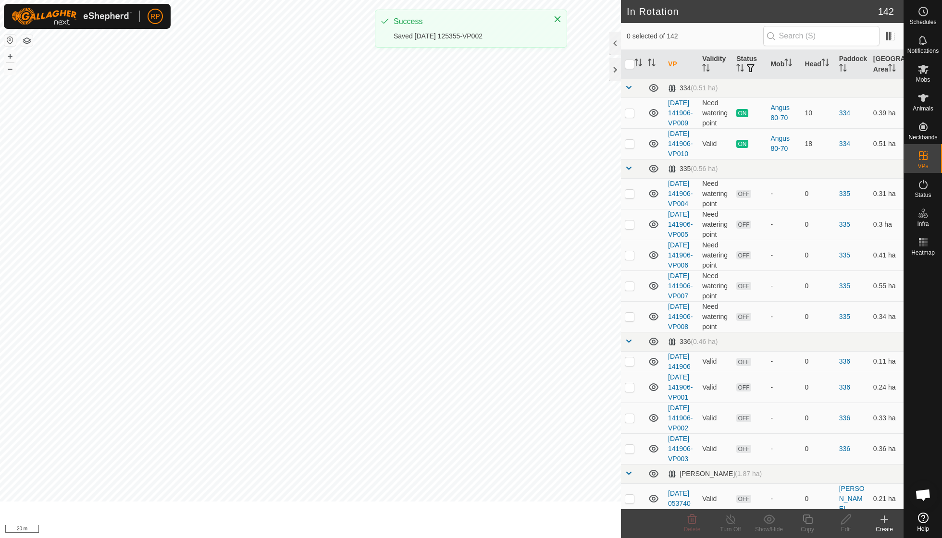
click at [922, 77] on span "Mobs" at bounding box center [923, 80] width 14 height 6
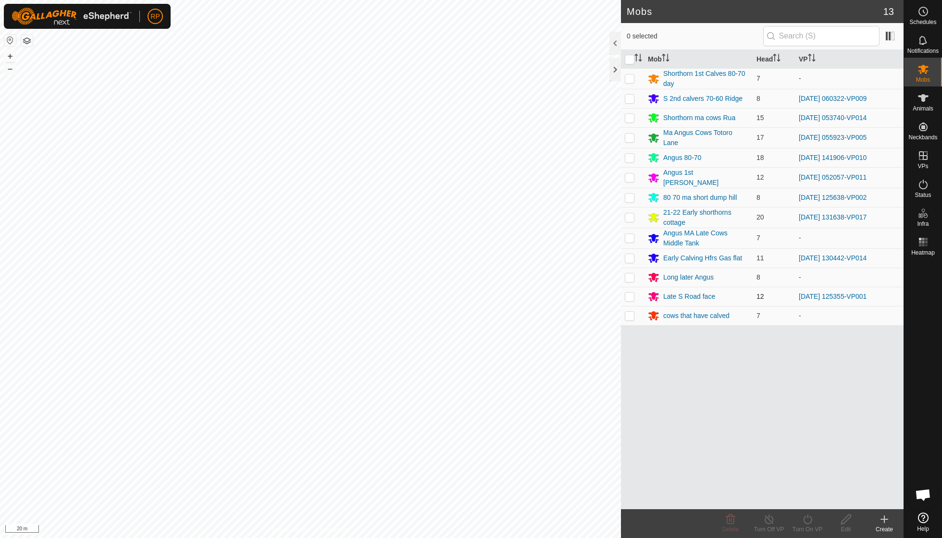
click at [631, 296] on td at bounding box center [632, 296] width 23 height 19
checkbox input "true"
click at [805, 522] on icon at bounding box center [807, 520] width 12 height 12
click at [802, 496] on link "Now" at bounding box center [835, 497] width 95 height 19
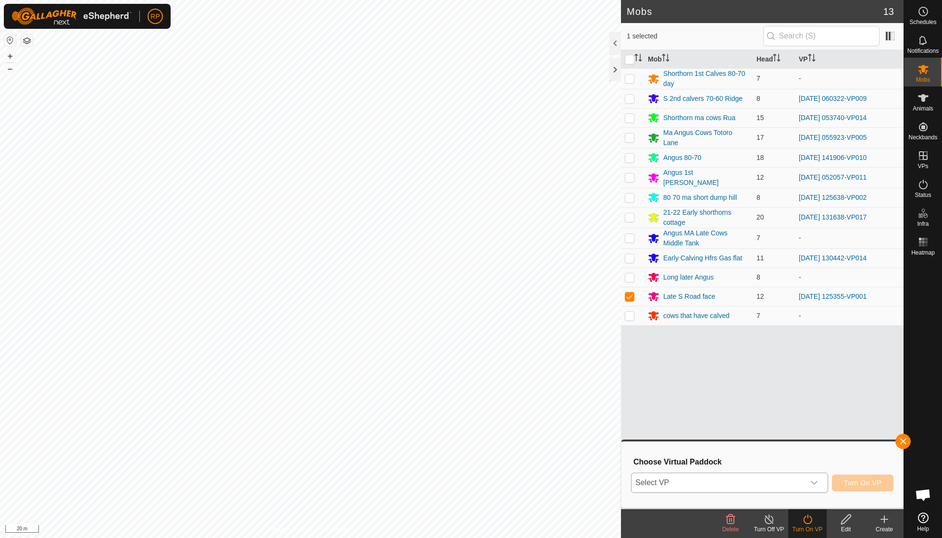
click at [817, 480] on icon "dropdown trigger" at bounding box center [814, 483] width 8 height 8
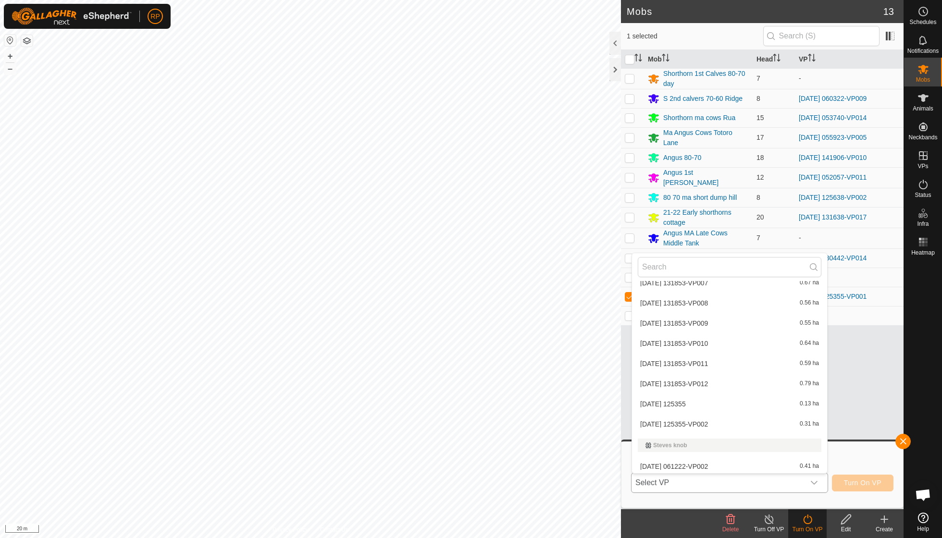
scroll to position [3111, 0]
click at [717, 416] on li "[DATE] 125355-VP002 0.31 ha" at bounding box center [729, 425] width 195 height 19
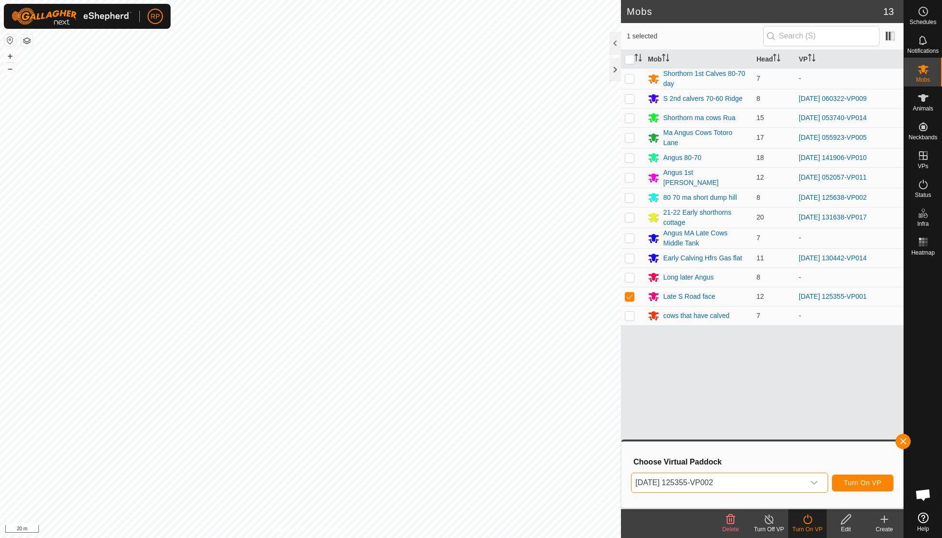
click at [856, 480] on span "Turn On VP" at bounding box center [862, 483] width 37 height 8
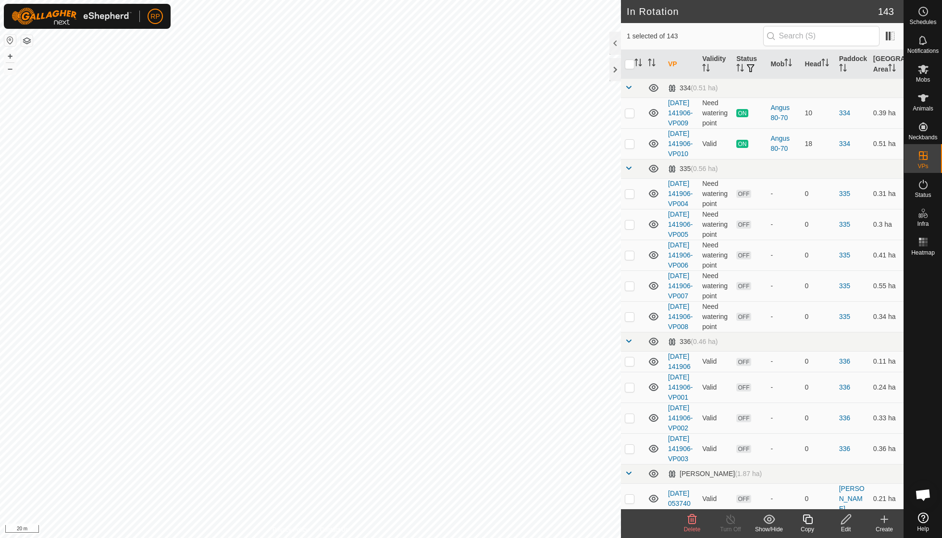
checkbox input "true"
checkbox input "false"
checkbox input "true"
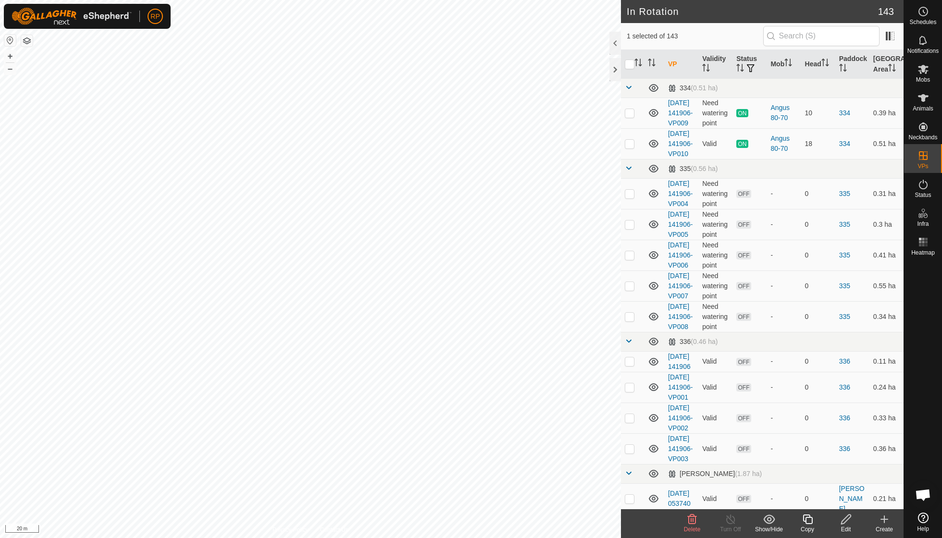
checkbox input "false"
checkbox input "true"
checkbox input "false"
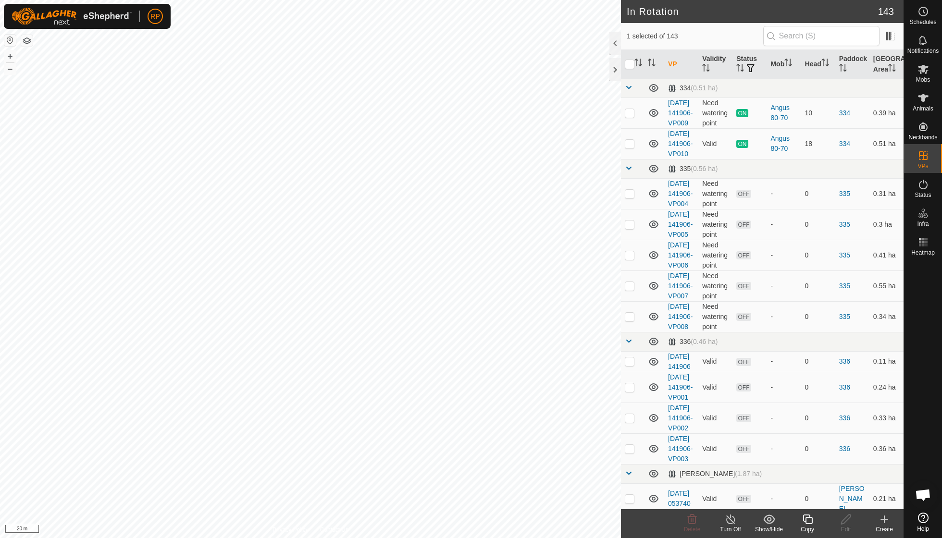
click at [811, 523] on icon at bounding box center [807, 520] width 12 height 12
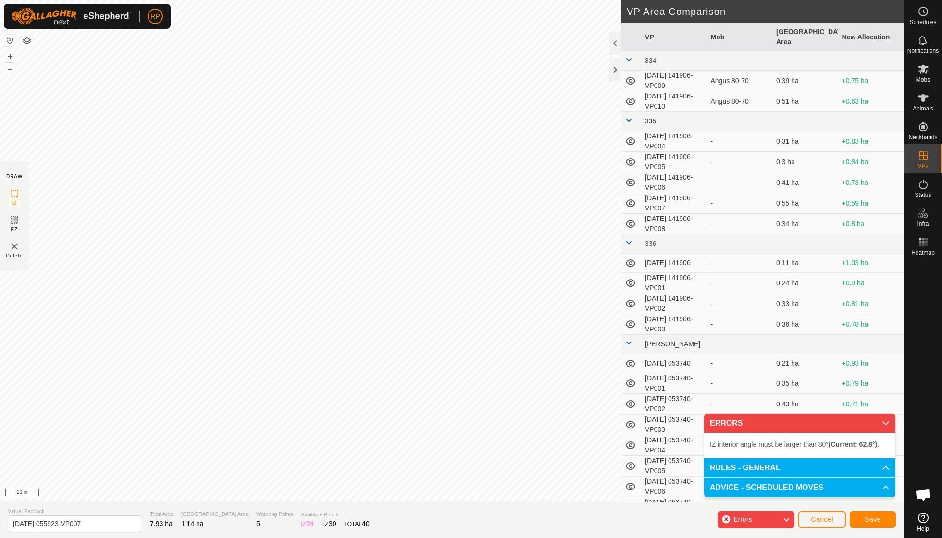
click at [145, 537] on div "Privacy Policy Contact Us Type: Inclusion Zone undefined Animal + – ⇧ i 20 m DR…" at bounding box center [451, 269] width 903 height 538
click at [314, 535] on div "Privacy Policy Contact Us Type: Inclusion Zone undefined Animal + – ⇧ i 20 m DR…" at bounding box center [451, 269] width 903 height 538
click at [19, 218] on div "Privacy Policy Contact Us Type: Inclusion Zone undefined Animal + – ⇧ i 20 m DR…" at bounding box center [451, 269] width 903 height 538
click at [135, 0] on html "RP My Account Settings Logout Schedules Notifications Mobs Animals Neckbands VP…" at bounding box center [471, 269] width 942 height 538
click at [271, 0] on html "RP Schedules Notifications Mobs Animals Neckbands VPs Status Infra Heatmap Help…" at bounding box center [471, 269] width 942 height 538
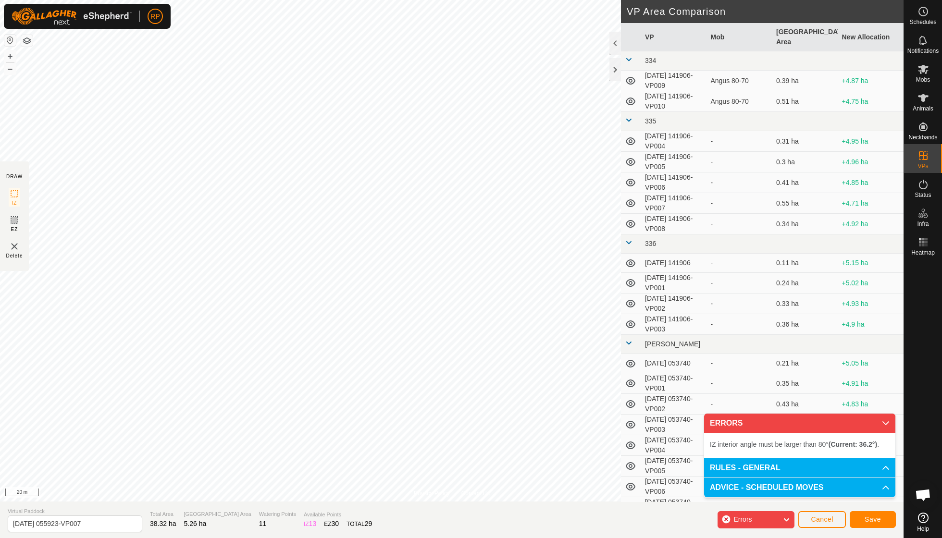
click at [477, 534] on div "Privacy Policy Contact Us Type: Inclusion Zone undefined Animal + – ⇧ i 20 m DR…" at bounding box center [451, 269] width 903 height 538
click at [167, 531] on div "Privacy Policy Contact Us IZ interior angle must be larger than 80° (Current: 5…" at bounding box center [451, 269] width 903 height 538
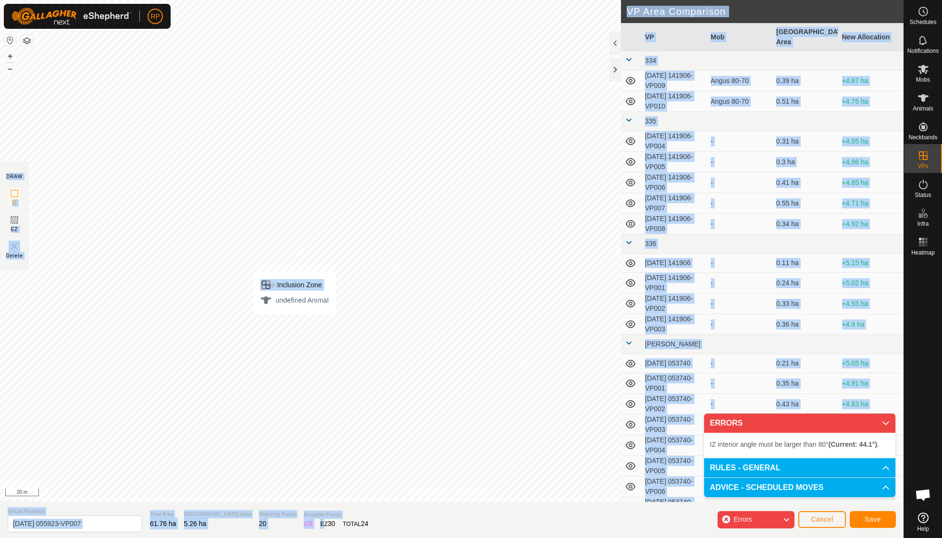
click at [294, 319] on div "Privacy Policy Contact Us Type: Inclusion Zone undefined Animal + – ⇧ i 20 m DR…" at bounding box center [451, 269] width 903 height 538
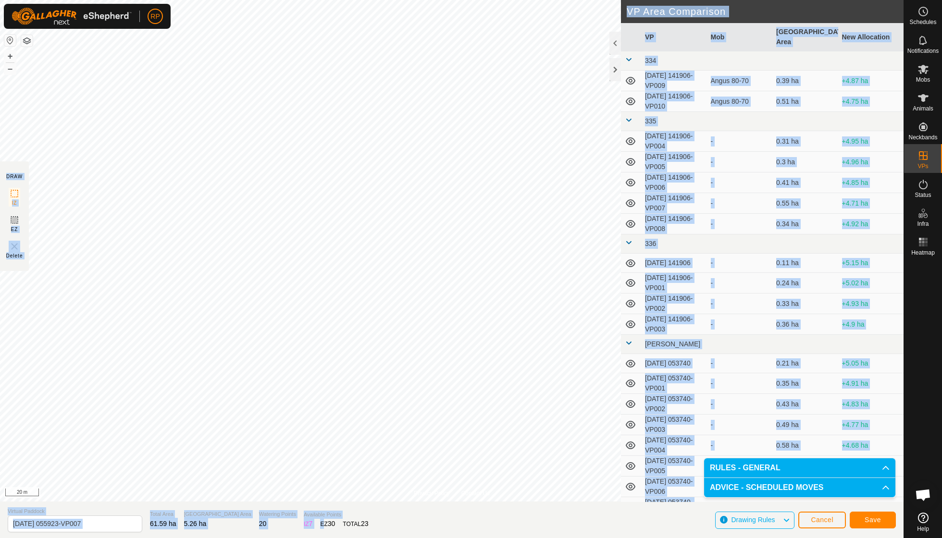
drag, startPoint x: 295, startPoint y: 516, endPoint x: 197, endPoint y: 537, distance: 100.3
click at [197, 537] on div "Privacy Policy Contact Us Type: Inclusion Zone undefined Animal + – ⇧ i 20 m DR…" at bounding box center [451, 269] width 903 height 538
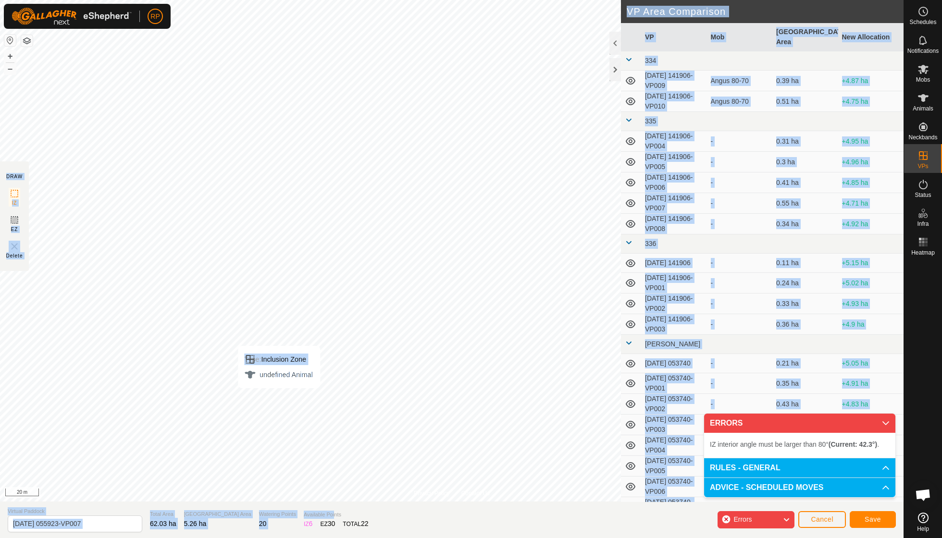
click at [279, 397] on div "Privacy Policy Contact Us Type: Inclusion Zone undefined Animal + – ⇧ i 20 m DR…" at bounding box center [451, 269] width 903 height 538
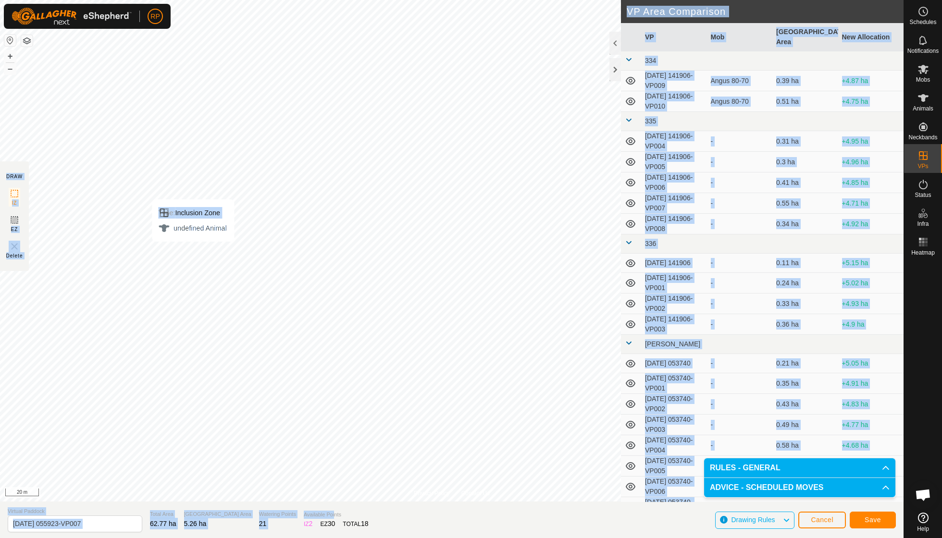
click at [195, 250] on div "Type: Inclusion Zone undefined Animal + – ⇧ i 20 m" at bounding box center [451, 251] width 903 height 502
click at [878, 521] on span "Save" at bounding box center [872, 520] width 16 height 8
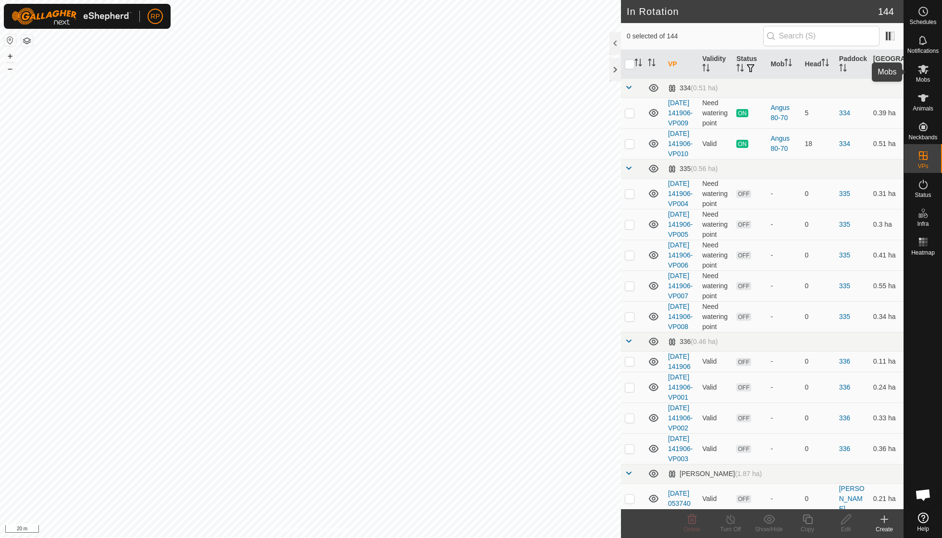
click at [923, 70] on icon at bounding box center [923, 69] width 11 height 9
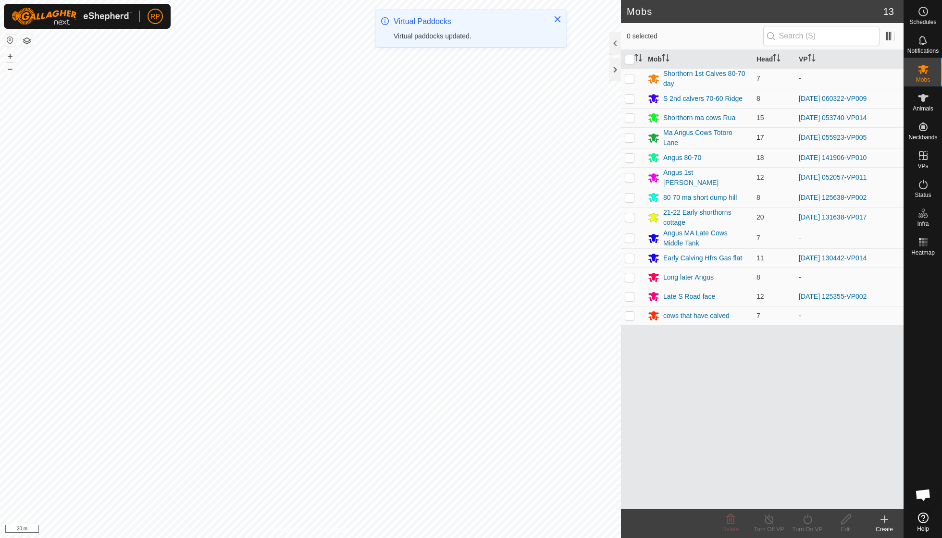
click at [629, 135] on p-checkbox at bounding box center [630, 138] width 10 height 8
checkbox input "true"
click at [804, 517] on icon at bounding box center [807, 520] width 9 height 10
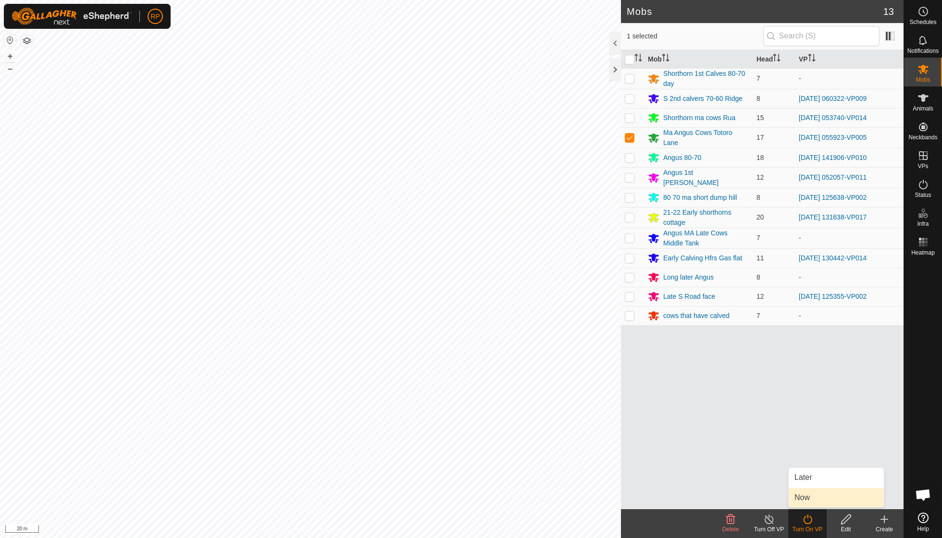
click at [806, 498] on link "Now" at bounding box center [835, 497] width 95 height 19
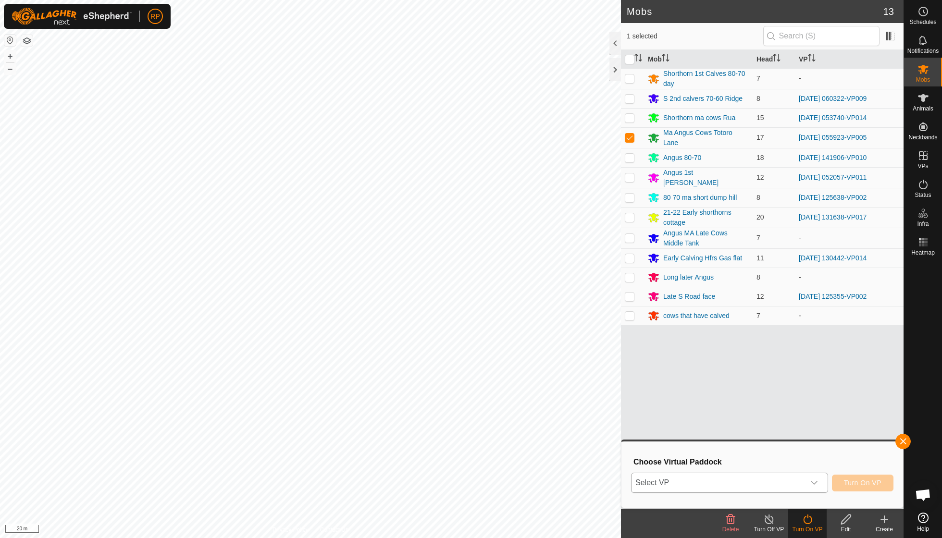
click at [810, 480] on icon "dropdown trigger" at bounding box center [814, 483] width 8 height 8
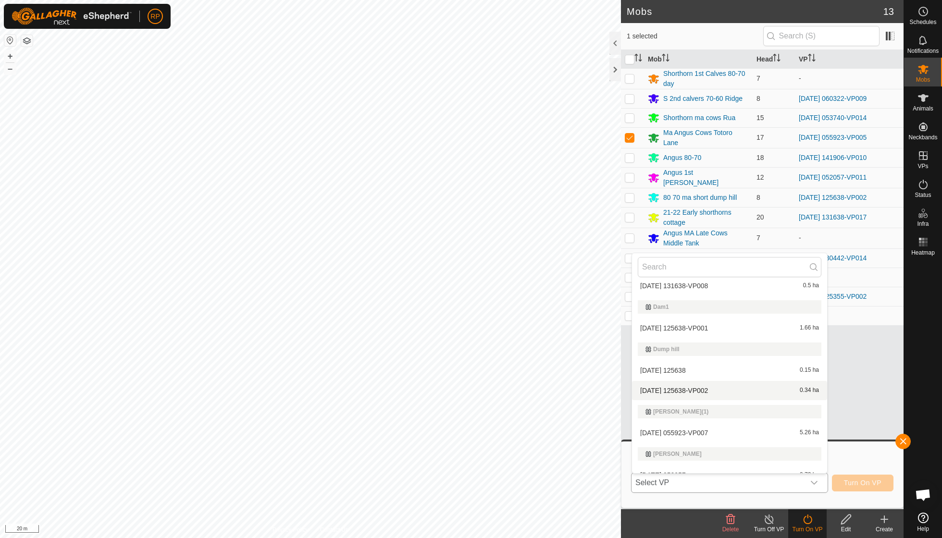
scroll to position [1480, 0]
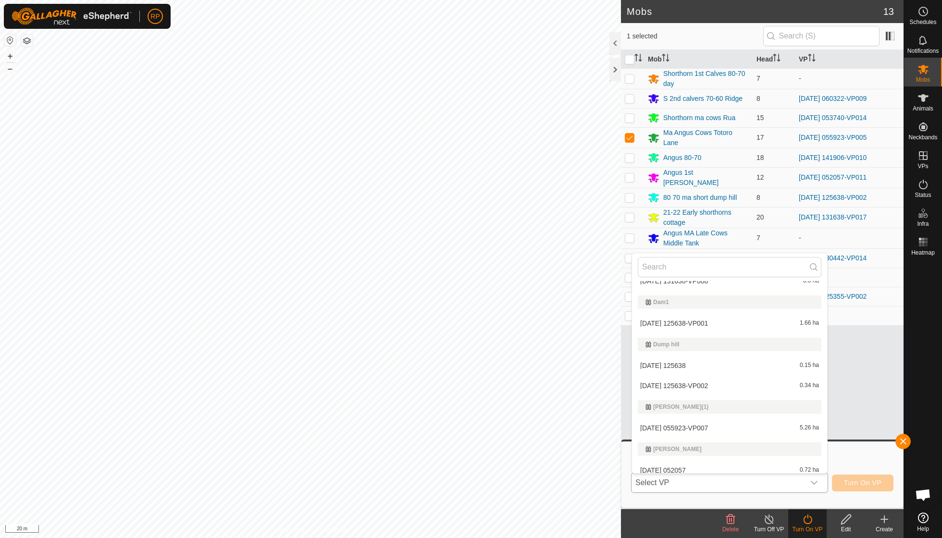
click at [690, 419] on li "[DATE] 055923-VP007 5.26 ha" at bounding box center [729, 428] width 195 height 19
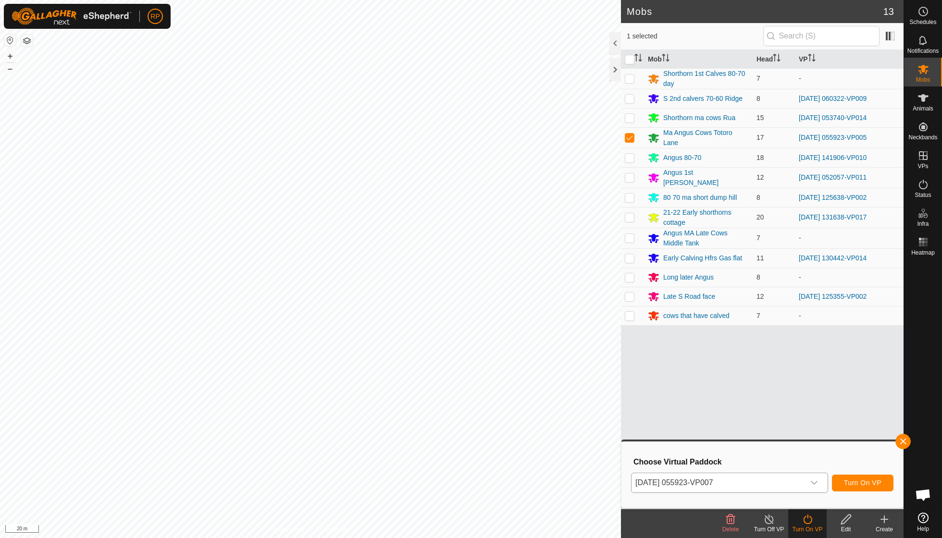
click at [860, 487] on button "Turn On VP" at bounding box center [863, 483] width 62 height 17
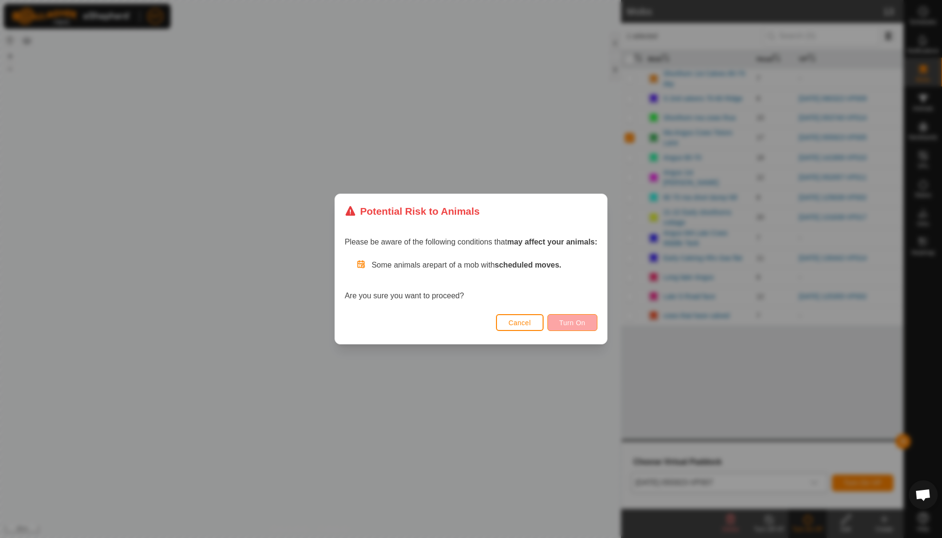
click at [574, 329] on button "Turn On" at bounding box center [572, 322] width 50 height 17
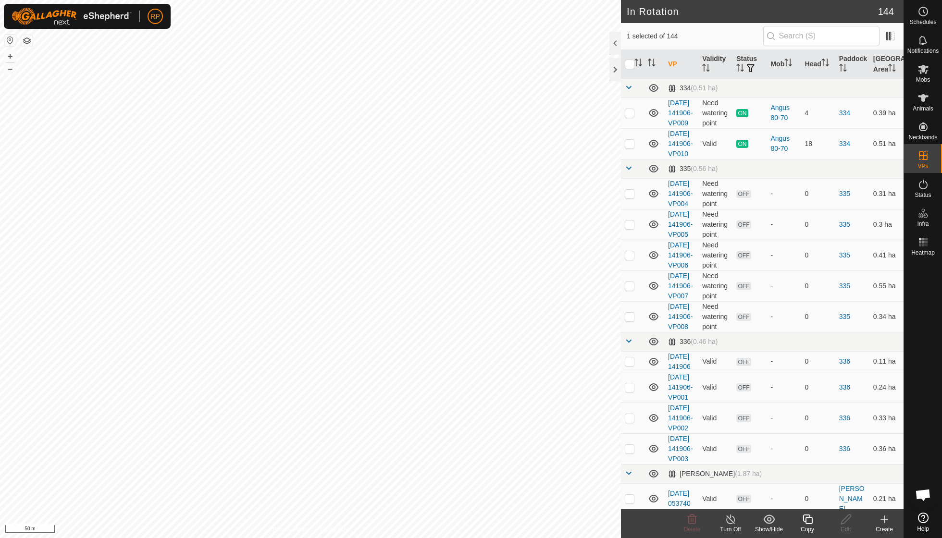
click at [810, 523] on icon at bounding box center [807, 520] width 12 height 12
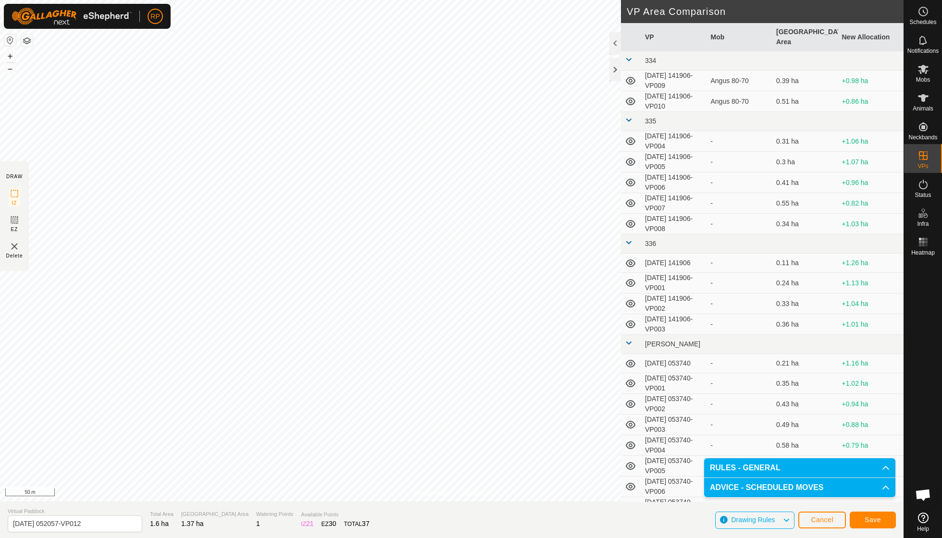
click at [868, 517] on span "Save" at bounding box center [872, 520] width 16 height 8
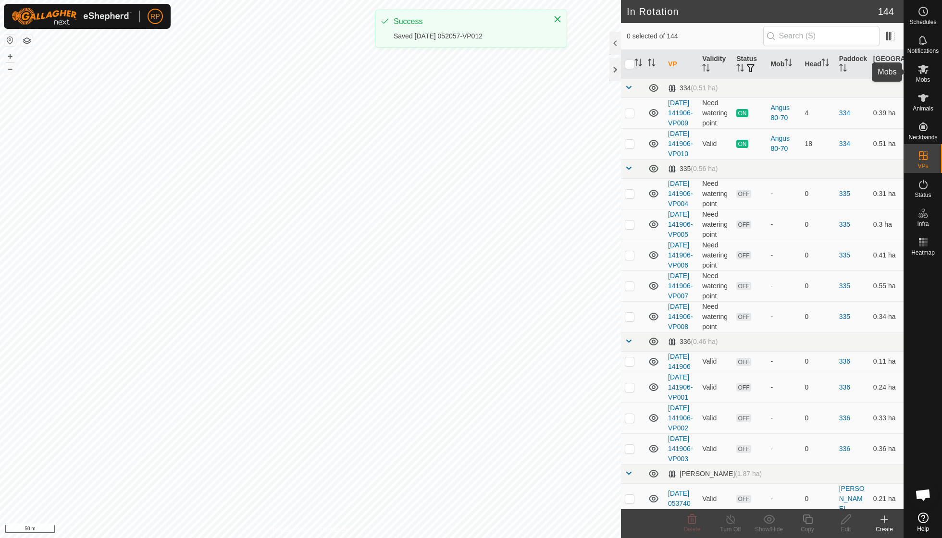
click at [927, 72] on icon at bounding box center [923, 69] width 12 height 12
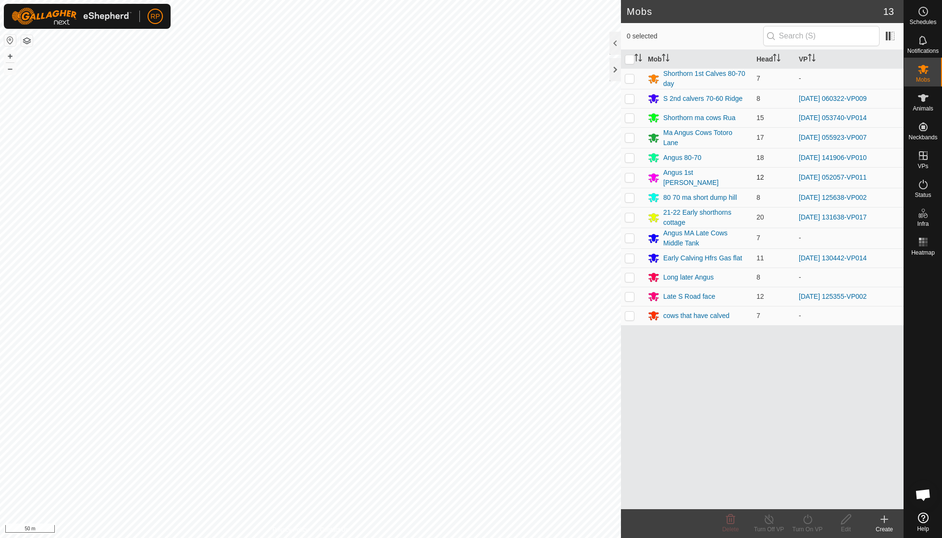
click at [629, 177] on p-checkbox at bounding box center [630, 177] width 10 height 8
checkbox input "true"
click at [806, 518] on icon at bounding box center [807, 520] width 12 height 12
click at [805, 498] on link "Now" at bounding box center [835, 497] width 95 height 19
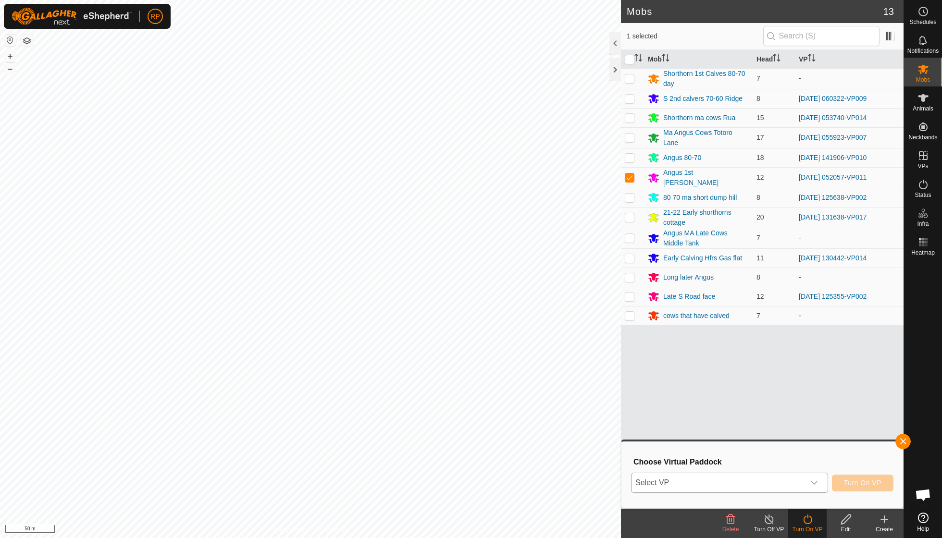
click at [811, 481] on icon "dropdown trigger" at bounding box center [814, 483] width 8 height 8
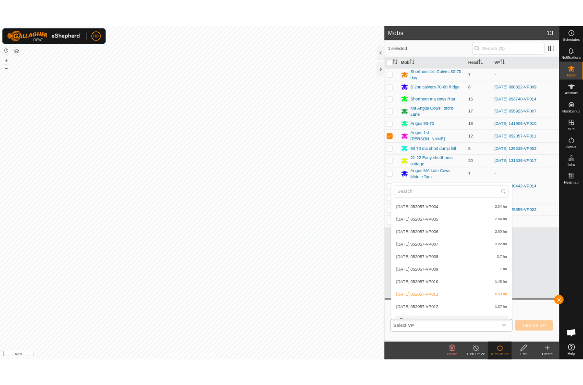
scroll to position [1751, 0]
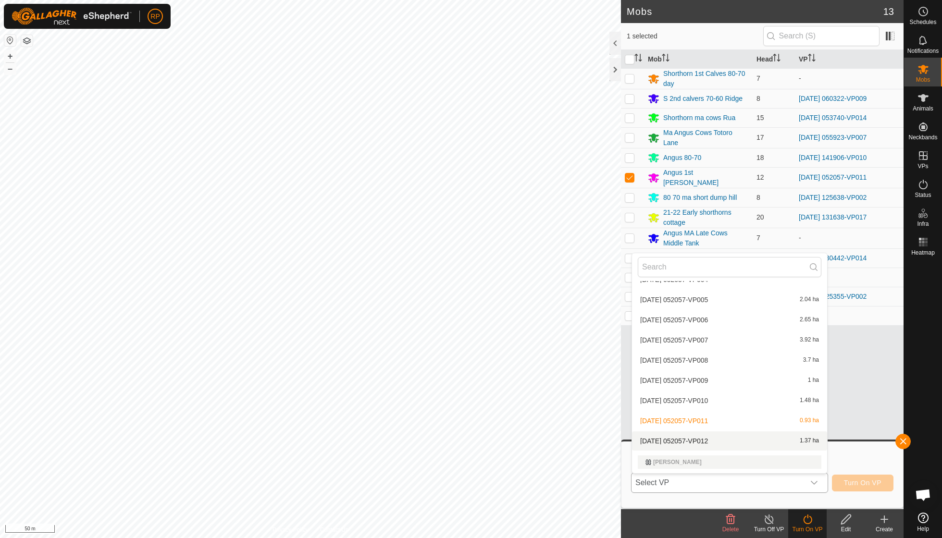
click at [710, 431] on li "[DATE] 052057-VP012 1.37 ha" at bounding box center [729, 440] width 195 height 19
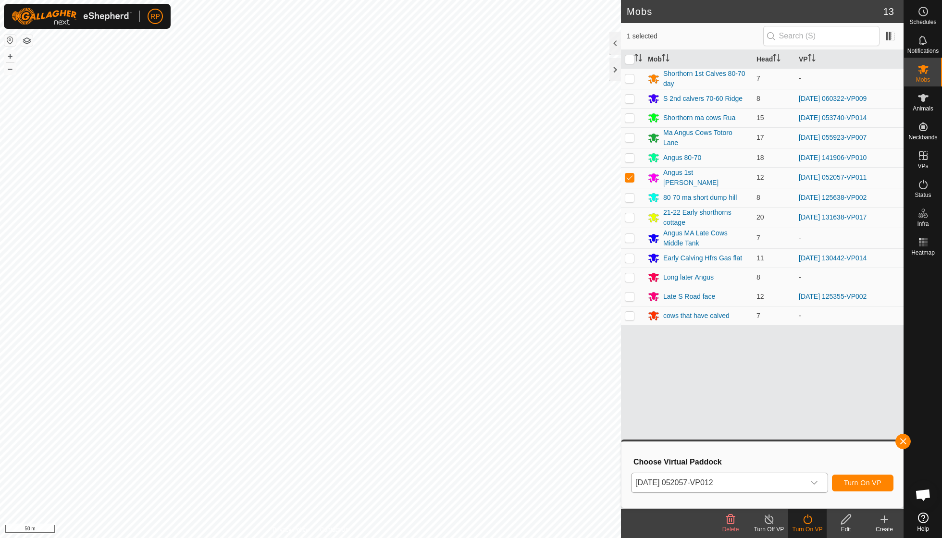
click at [854, 482] on span "Turn On VP" at bounding box center [862, 483] width 37 height 8
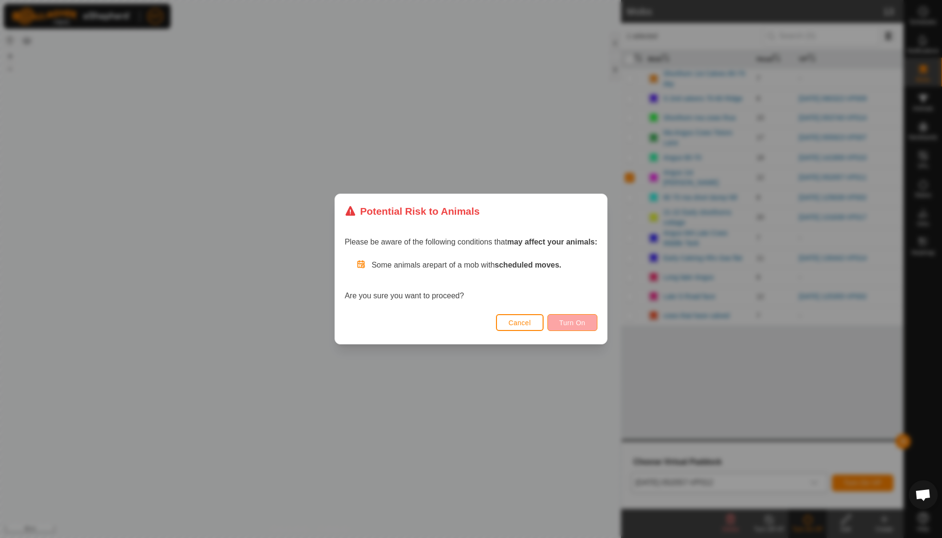
click at [582, 320] on span "Turn On" at bounding box center [572, 323] width 26 height 8
